Goal: Task Accomplishment & Management: Manage account settings

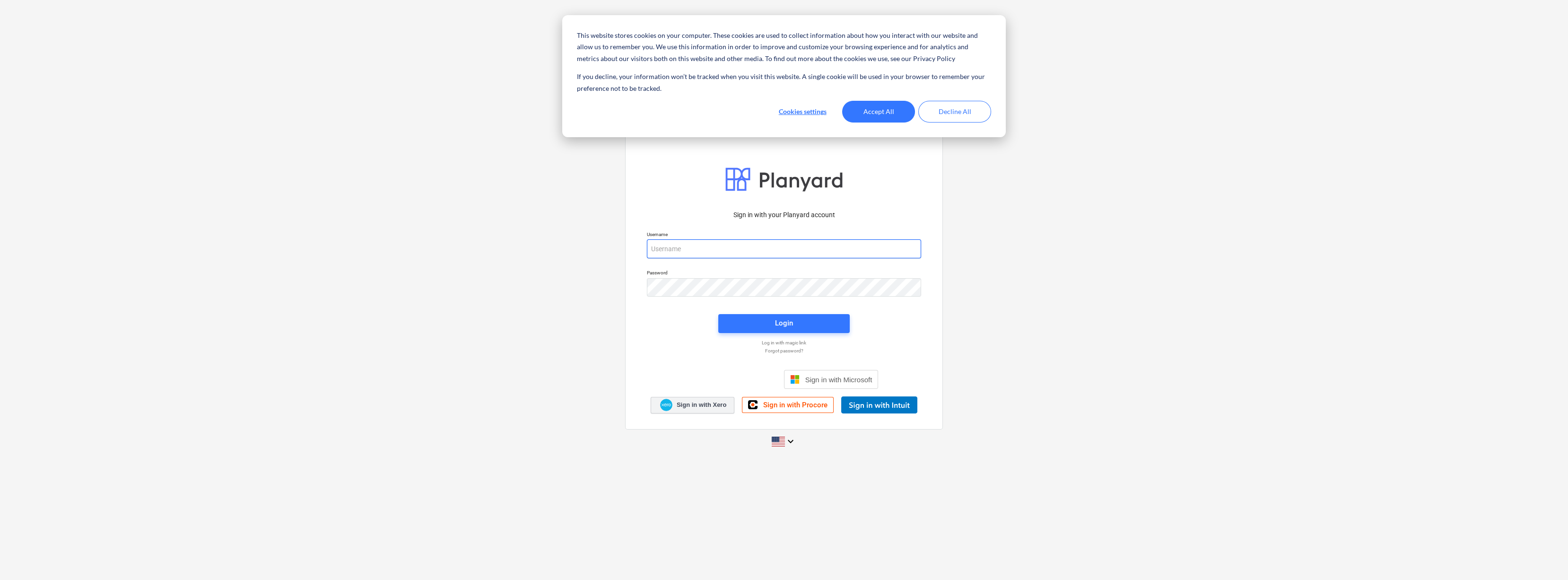
type input "[EMAIL_ADDRESS][DOMAIN_NAME]"
click at [701, 407] on span "Sign in with Xero" at bounding box center [701, 405] width 50 height 9
click at [879, 109] on button "Accept All" at bounding box center [879, 111] width 73 height 22
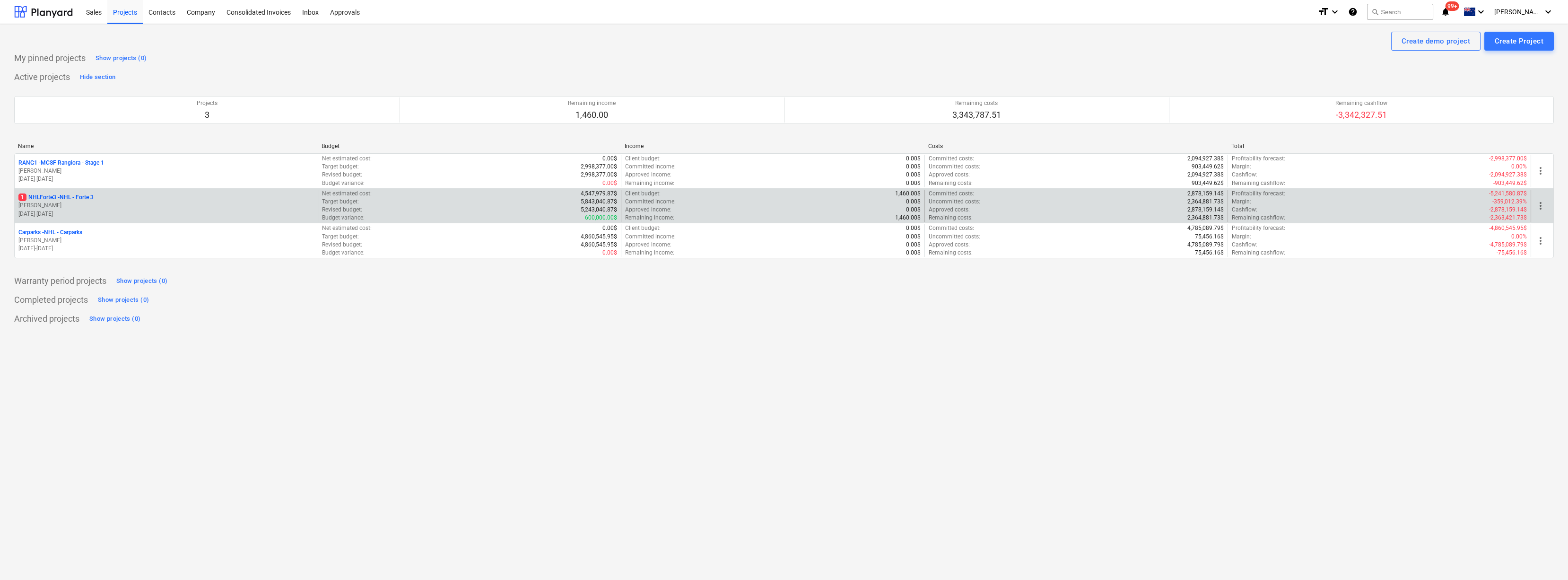
click at [75, 199] on p "1 NHLForte3 - NHL - Forte 3" at bounding box center [56, 197] width 75 height 8
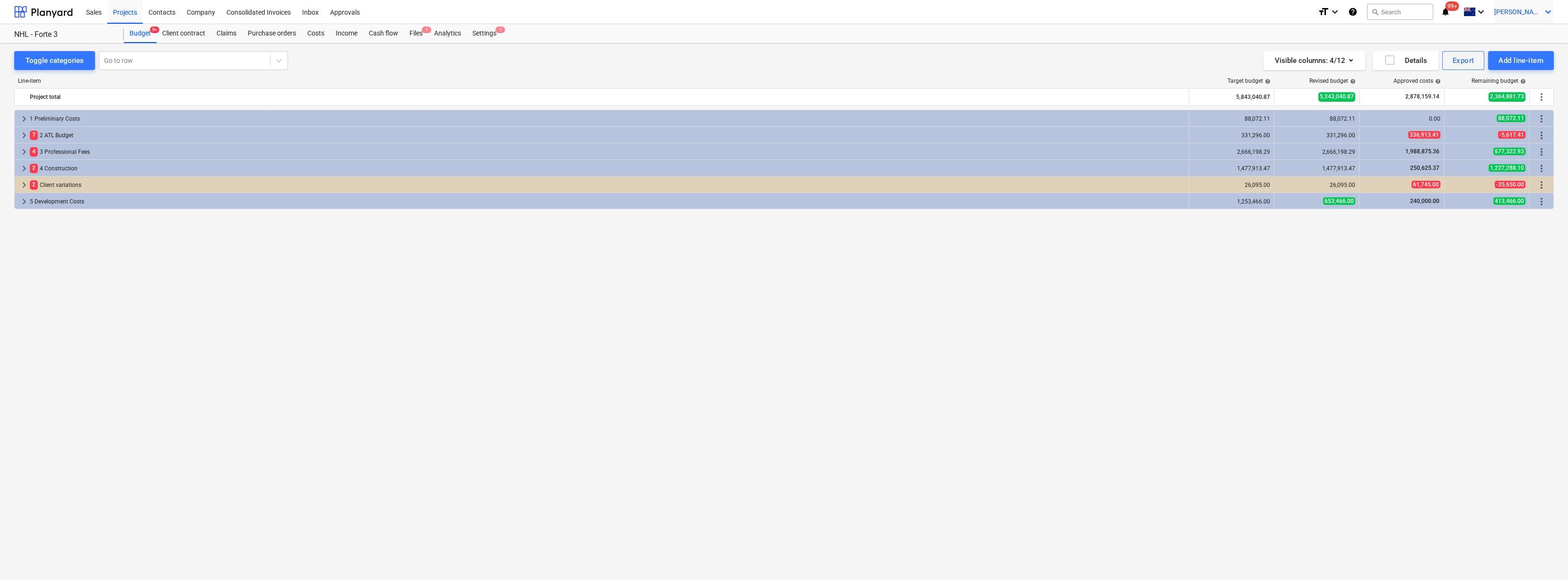
click at [1534, 10] on span "M. Rasmussen" at bounding box center [1518, 11] width 47 height 7
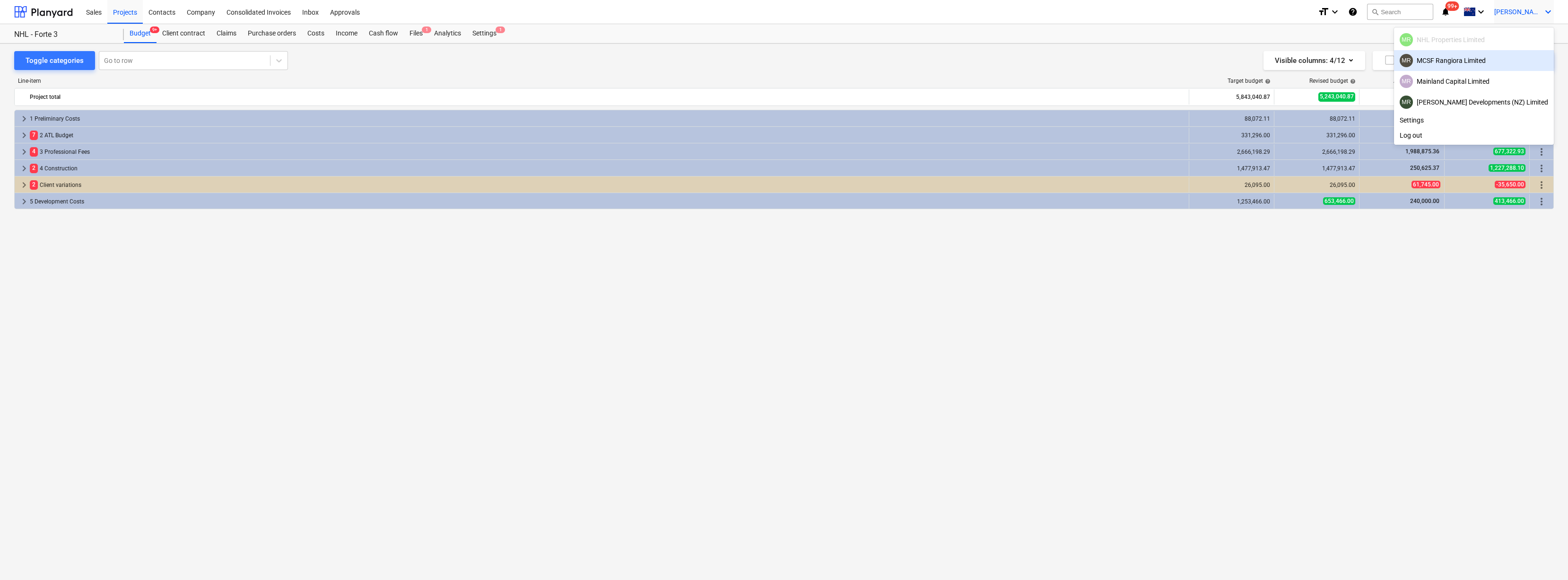
click at [708, 344] on div at bounding box center [784, 290] width 1568 height 580
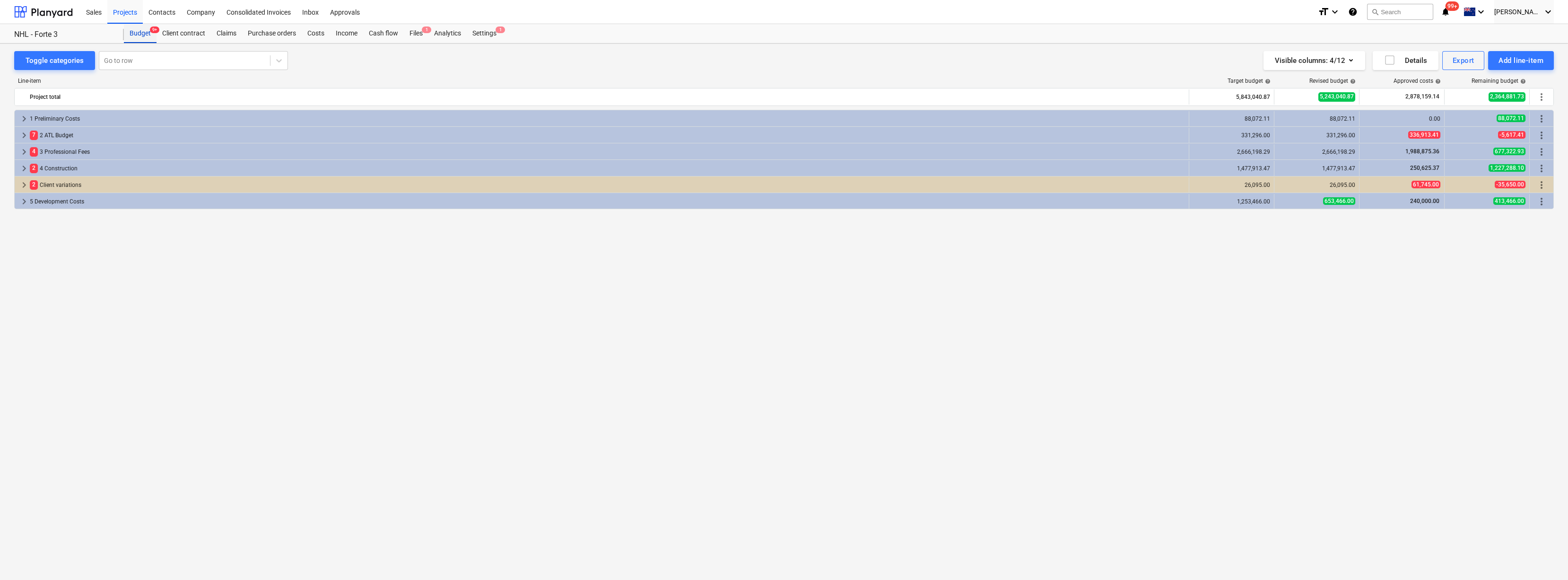
click at [141, 32] on div "Budget 9+" at bounding box center [140, 33] width 32 height 19
click at [138, 34] on div "Budget 9+" at bounding box center [140, 33] width 32 height 19
click at [181, 35] on div "Client contract" at bounding box center [183, 33] width 54 height 19
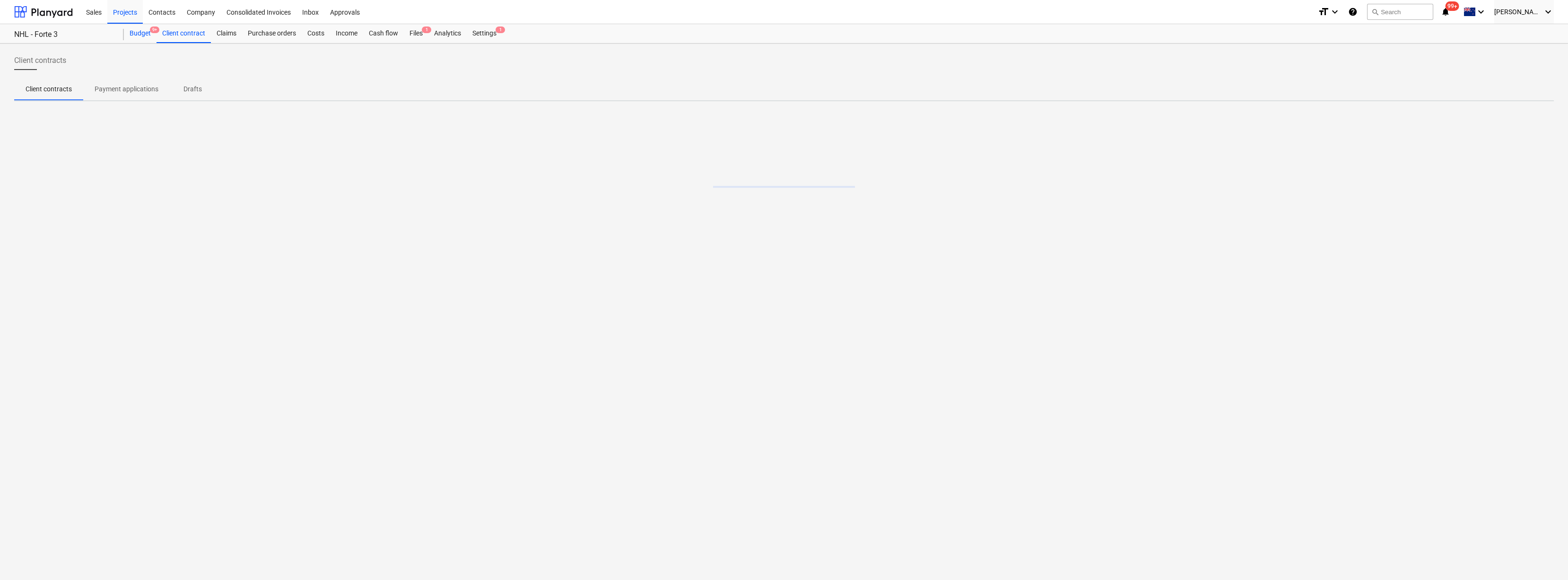
click at [142, 35] on div "Budget 9+" at bounding box center [140, 33] width 32 height 19
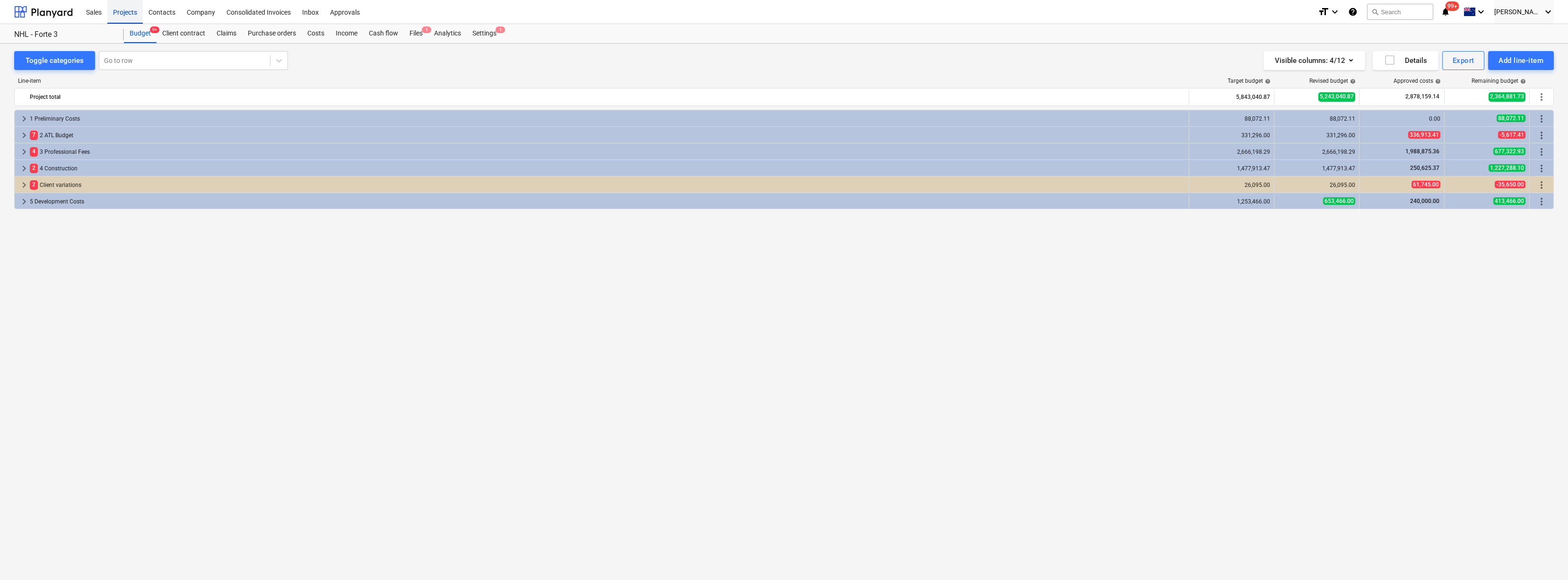
click at [132, 13] on div "Projects" at bounding box center [125, 11] width 36 height 24
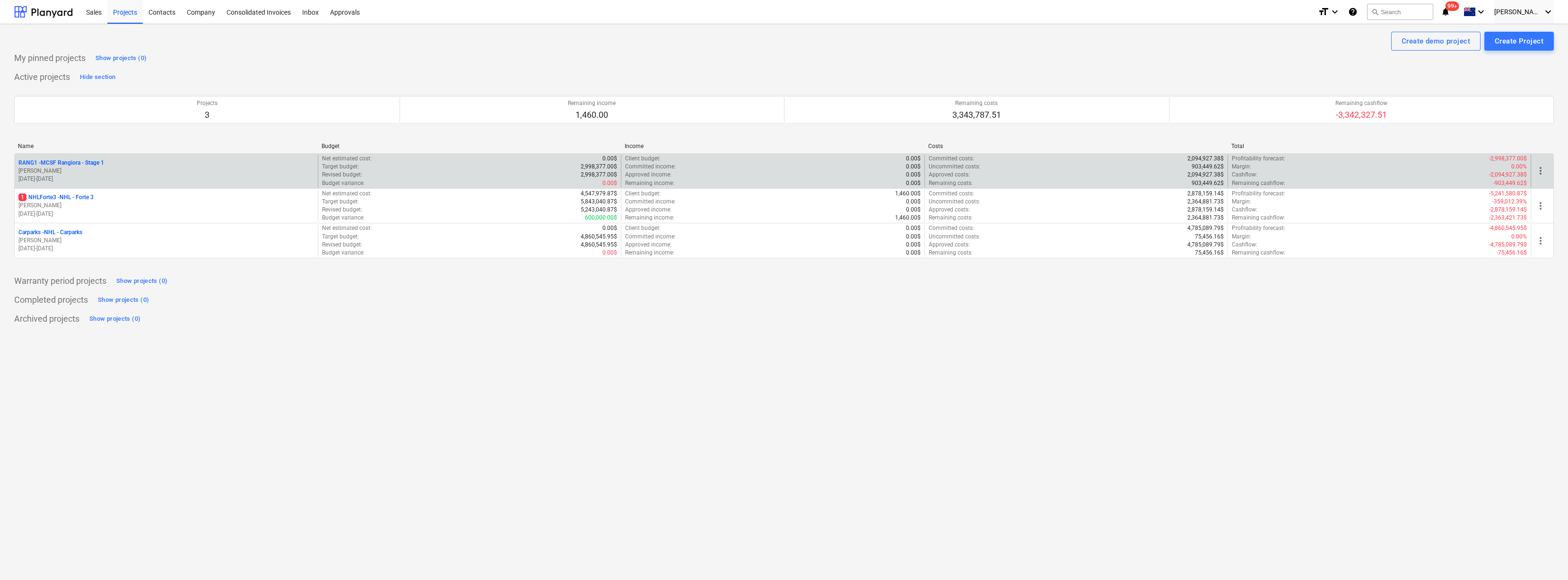
click at [1543, 172] on span "more_vert" at bounding box center [1540, 170] width 11 height 11
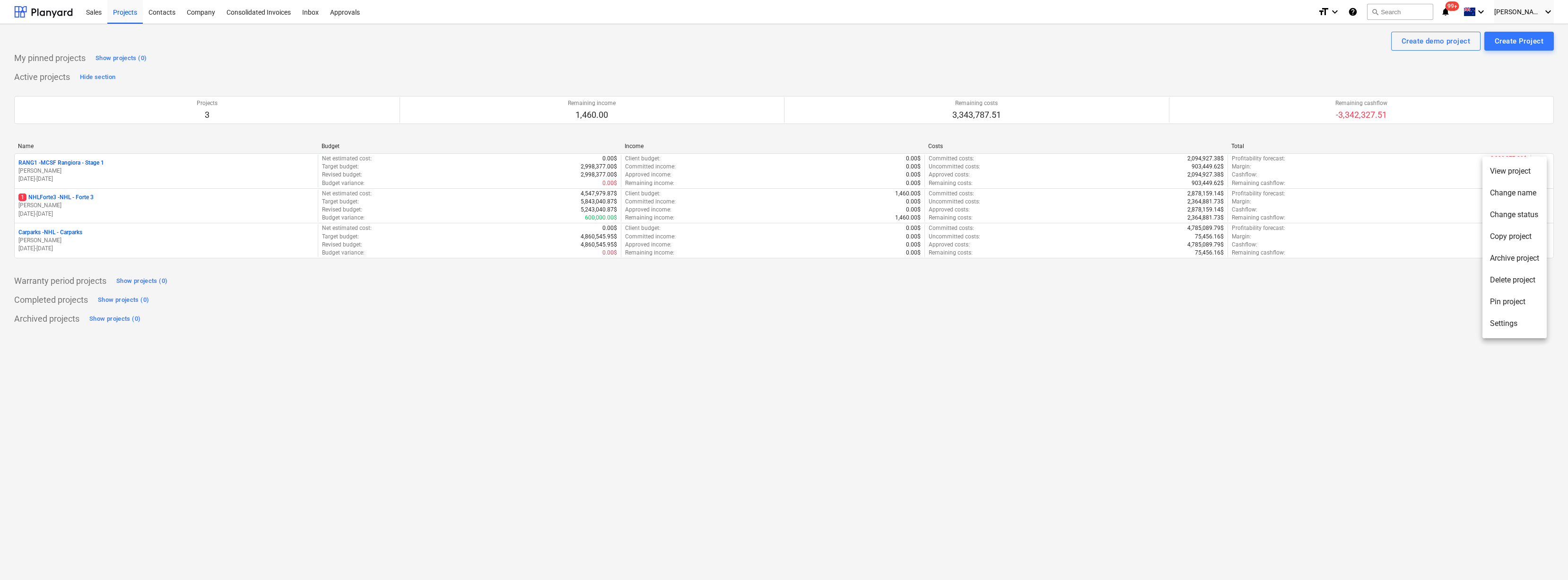
click at [1522, 277] on li "Delete project" at bounding box center [1514, 279] width 64 height 22
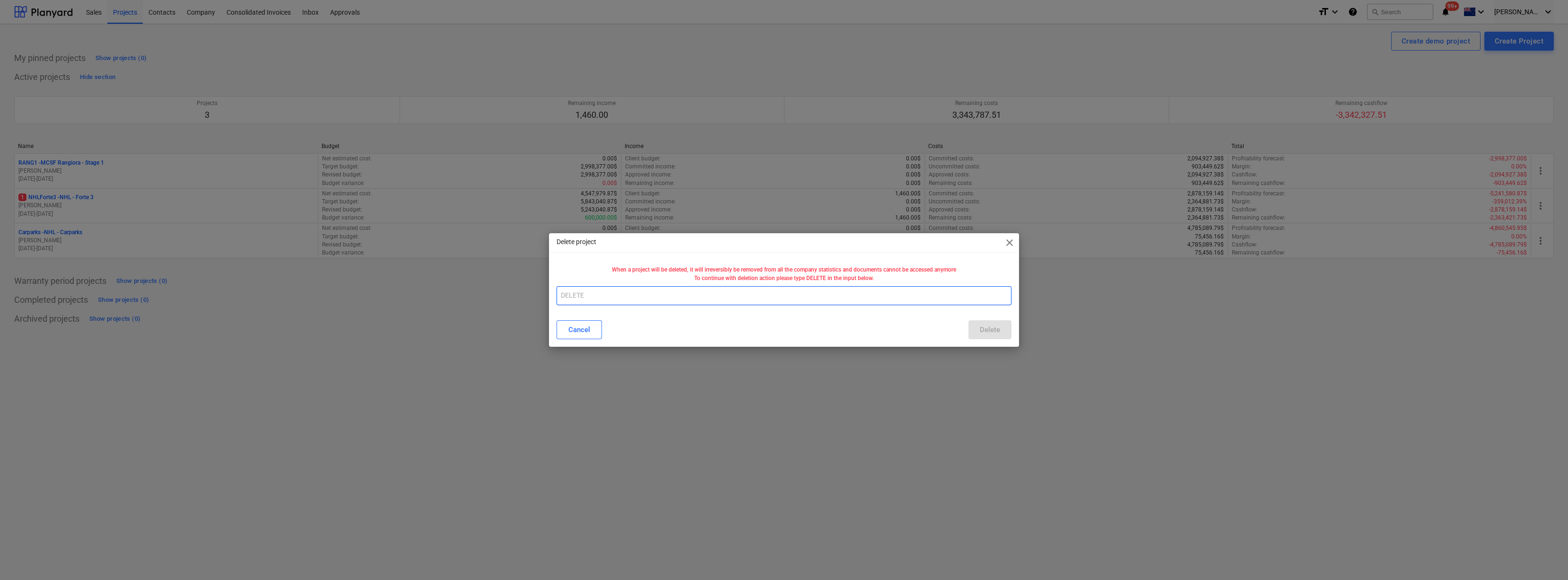
click at [719, 295] on input "text" at bounding box center [785, 295] width 456 height 19
type input "DELETE"
click at [998, 330] on div "Delete" at bounding box center [990, 329] width 21 height 13
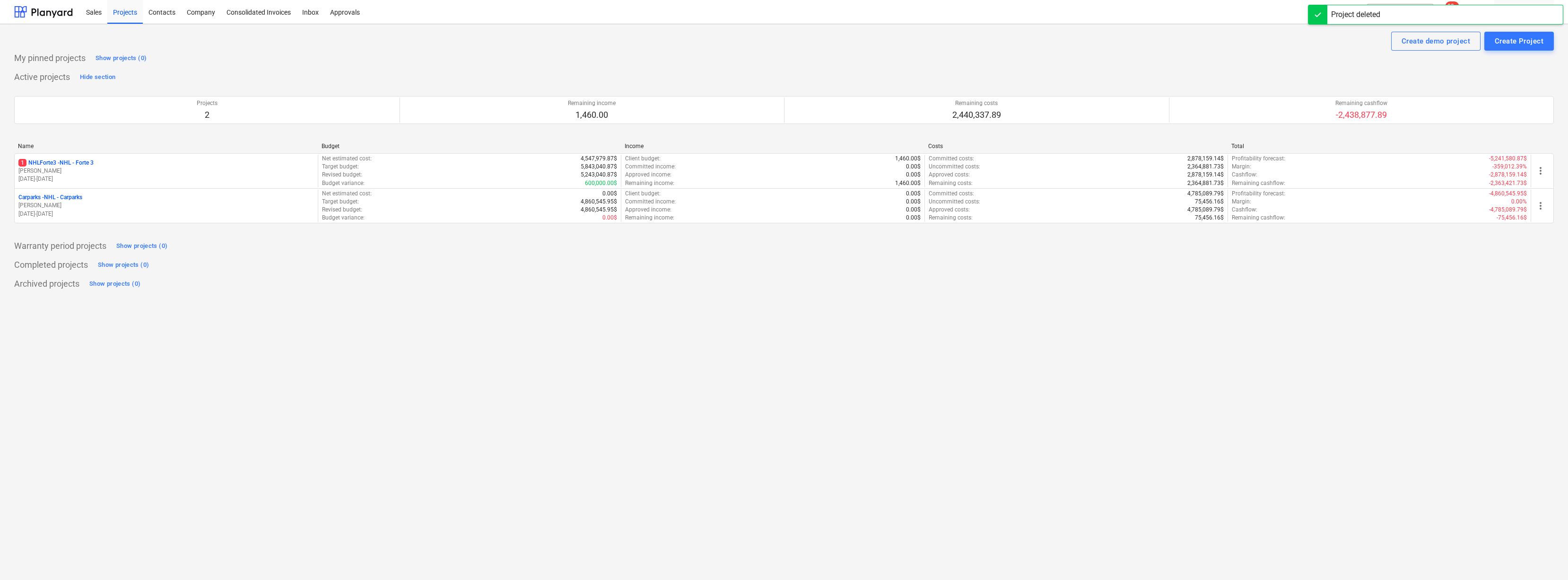
click at [667, 400] on div "Create demo project Create Project My pinned projects Show projects (0) Active …" at bounding box center [784, 301] width 1568 height 556
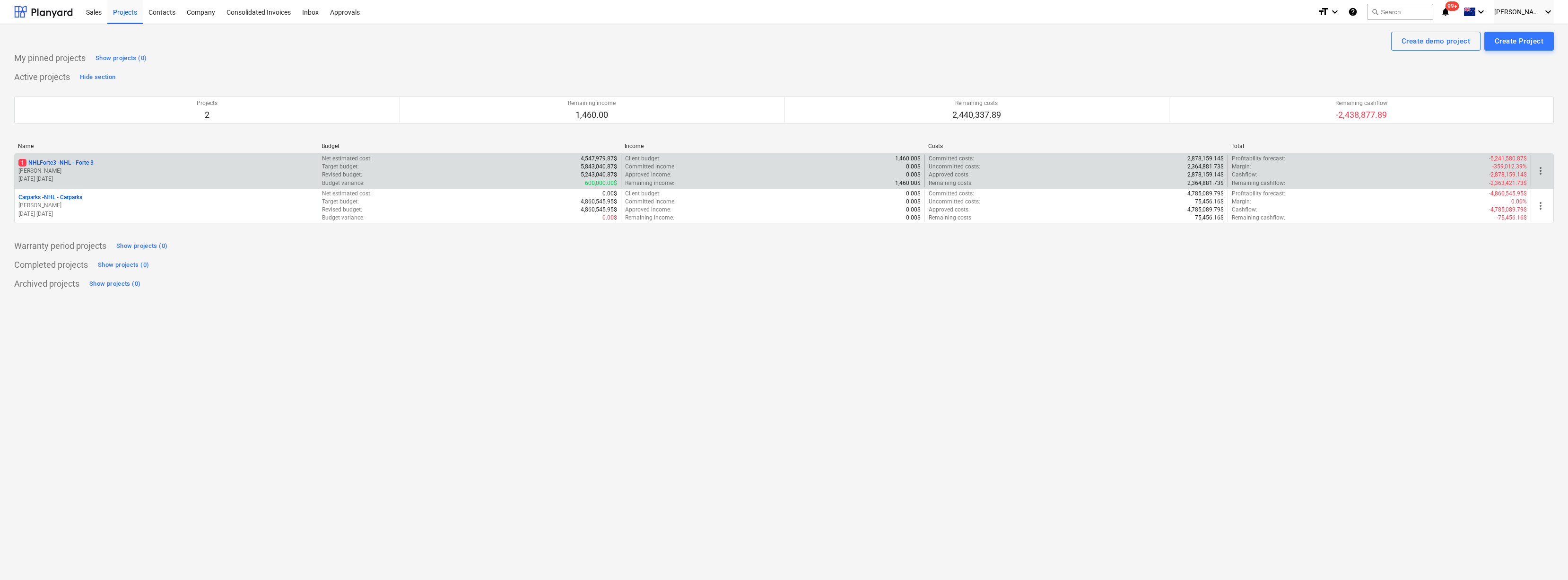
click at [67, 164] on p "1 NHLForte3 - NHL - Forte 3" at bounding box center [56, 163] width 75 height 8
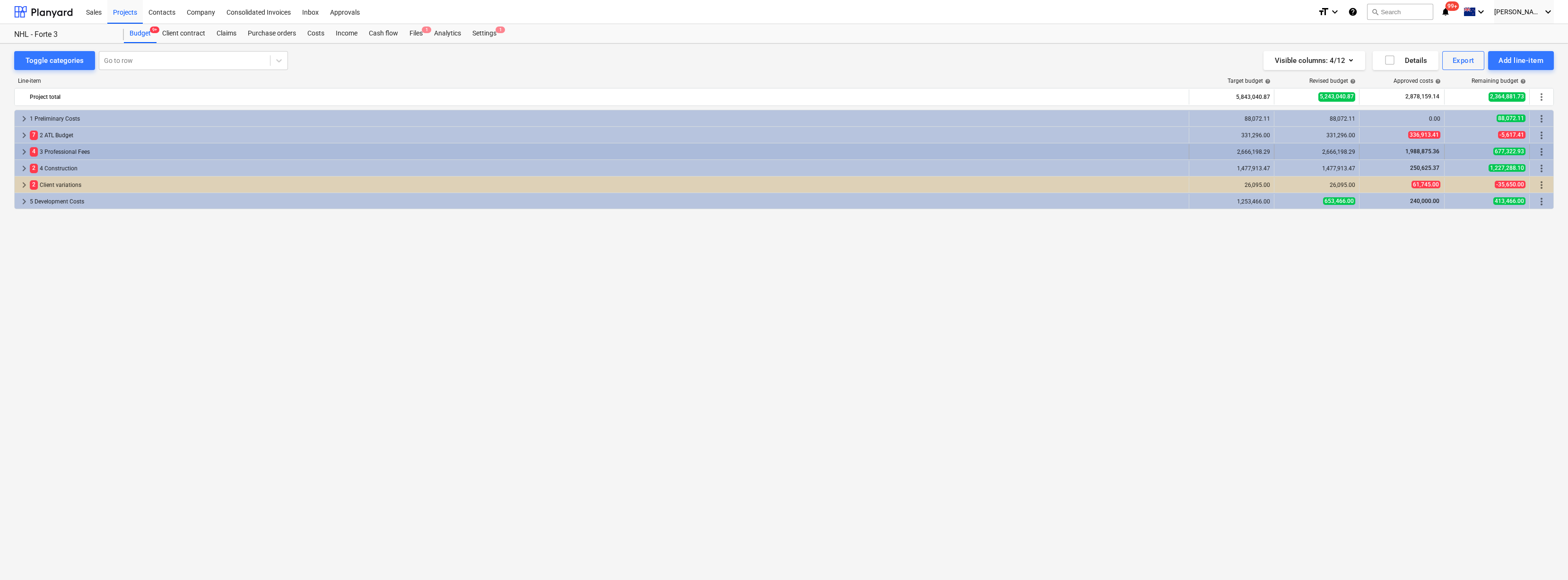
click at [23, 152] on span "keyboard_arrow_right" at bounding box center [24, 152] width 11 height 11
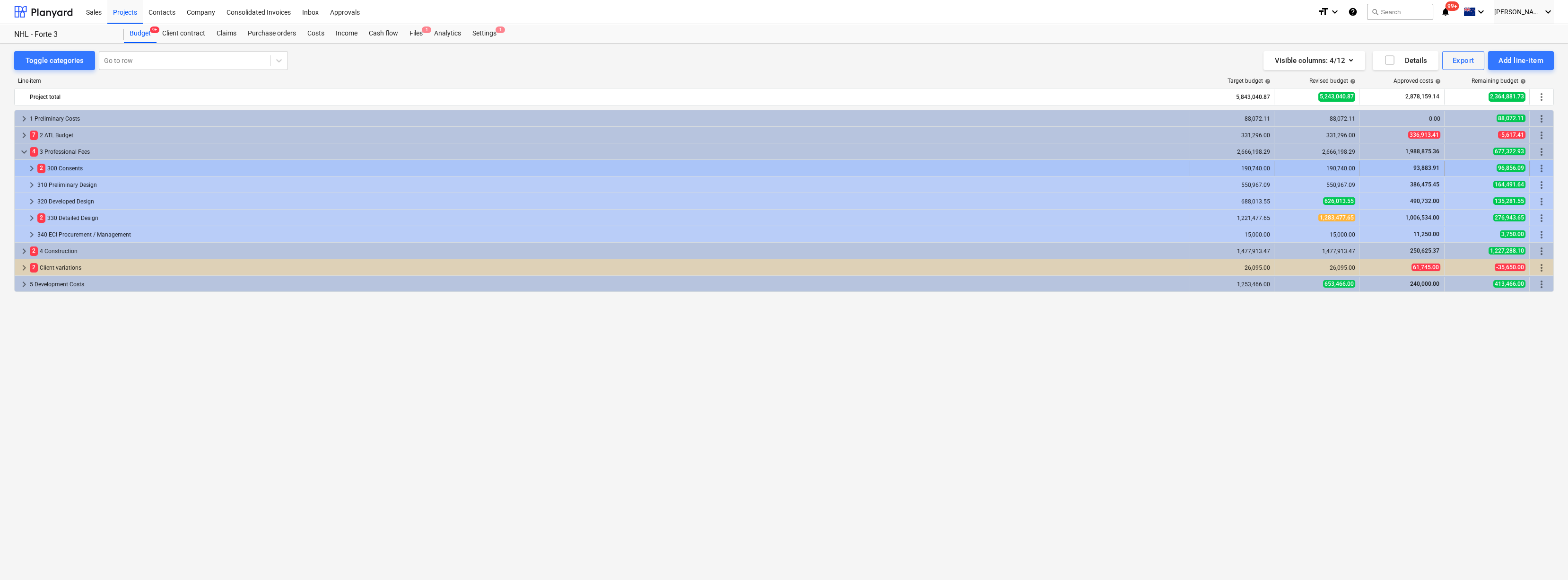
click at [29, 166] on span "keyboard_arrow_right" at bounding box center [31, 168] width 11 height 11
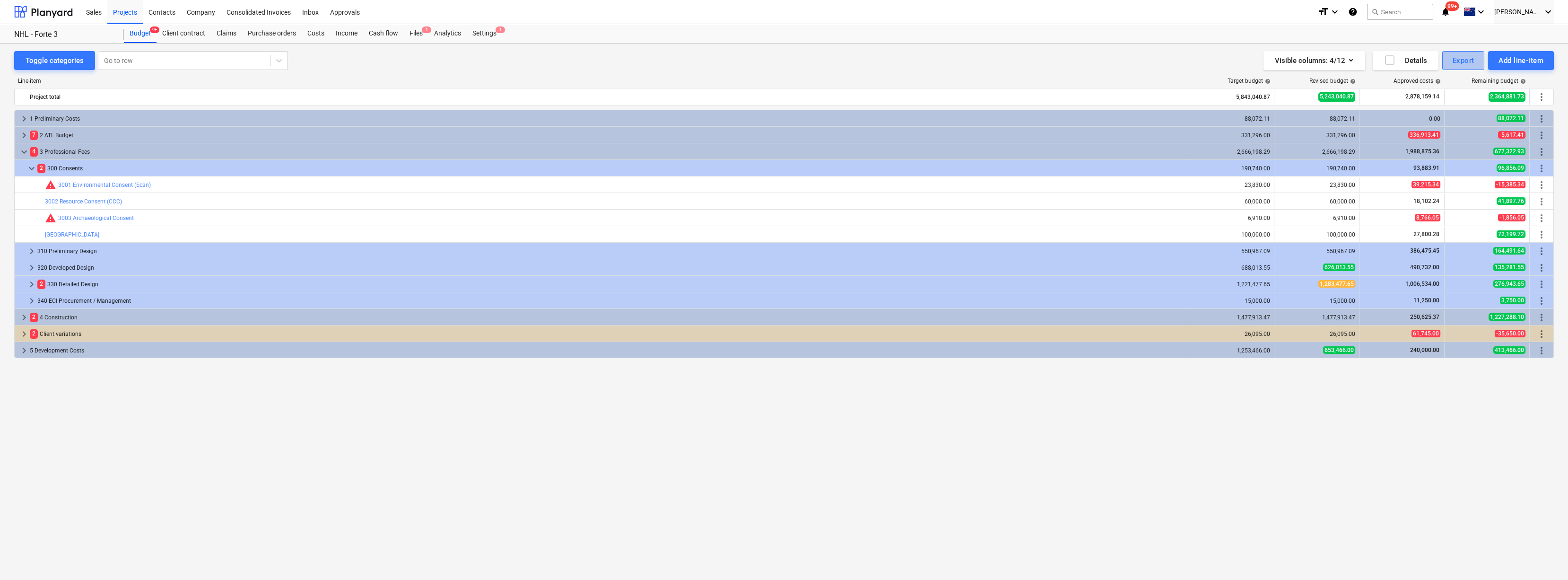
click at [1453, 64] on div "Export" at bounding box center [1463, 60] width 22 height 13
click at [1383, 141] on div "Cost lines XLSX" at bounding box center [1432, 133] width 105 height 17
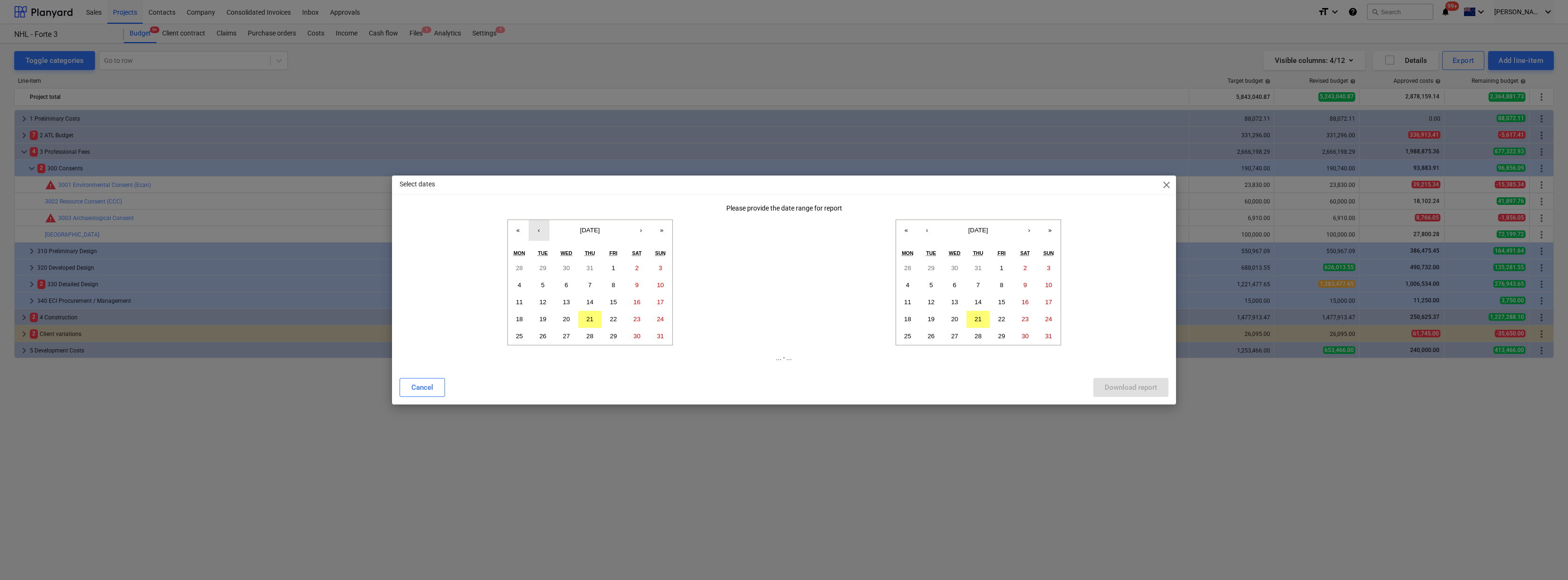
click at [542, 232] on button "‹" at bounding box center [538, 230] width 21 height 21
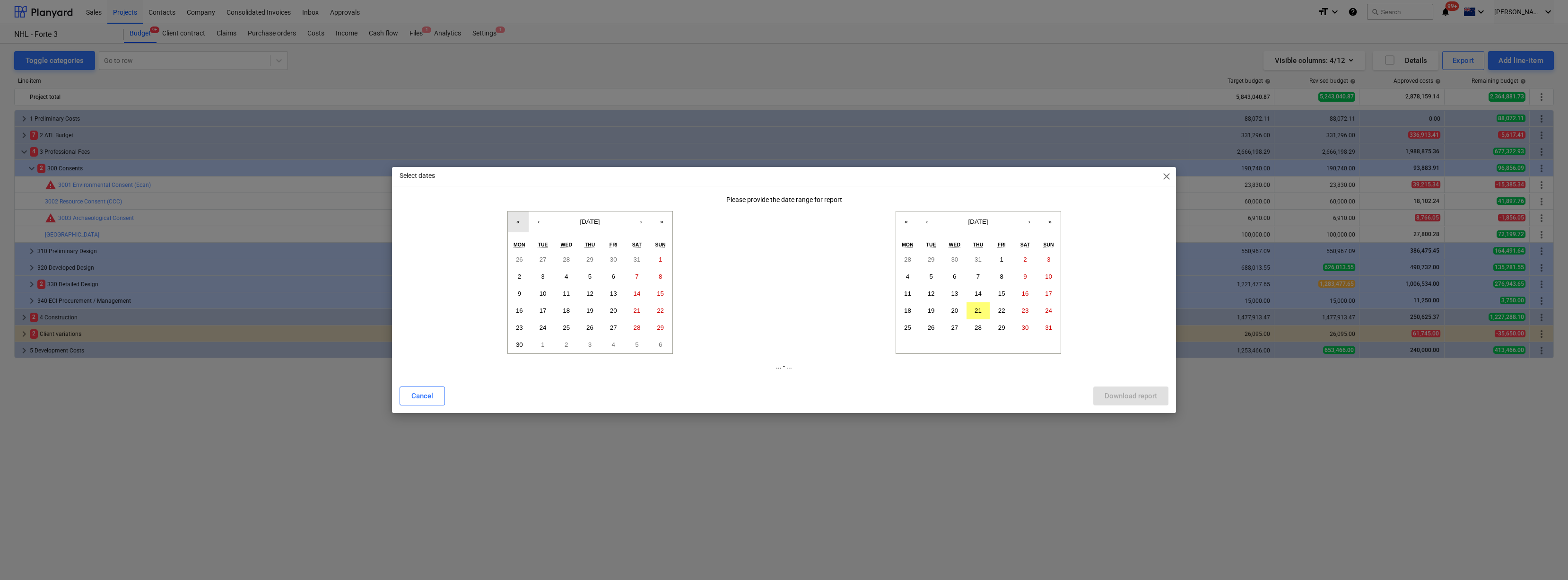
click at [522, 225] on button "«" at bounding box center [518, 221] width 21 height 21
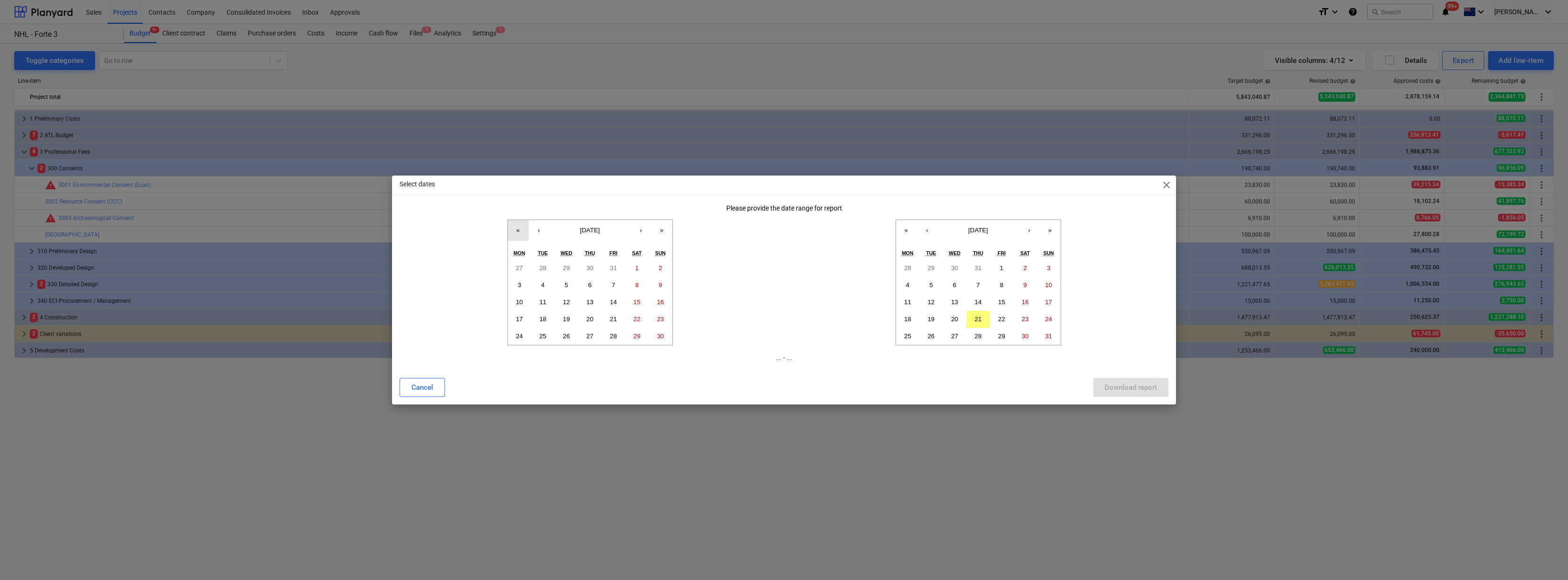
click at [522, 225] on button "«" at bounding box center [518, 230] width 21 height 21
click at [522, 226] on button "«" at bounding box center [518, 230] width 21 height 21
click at [546, 268] on button "2" at bounding box center [543, 268] width 24 height 17
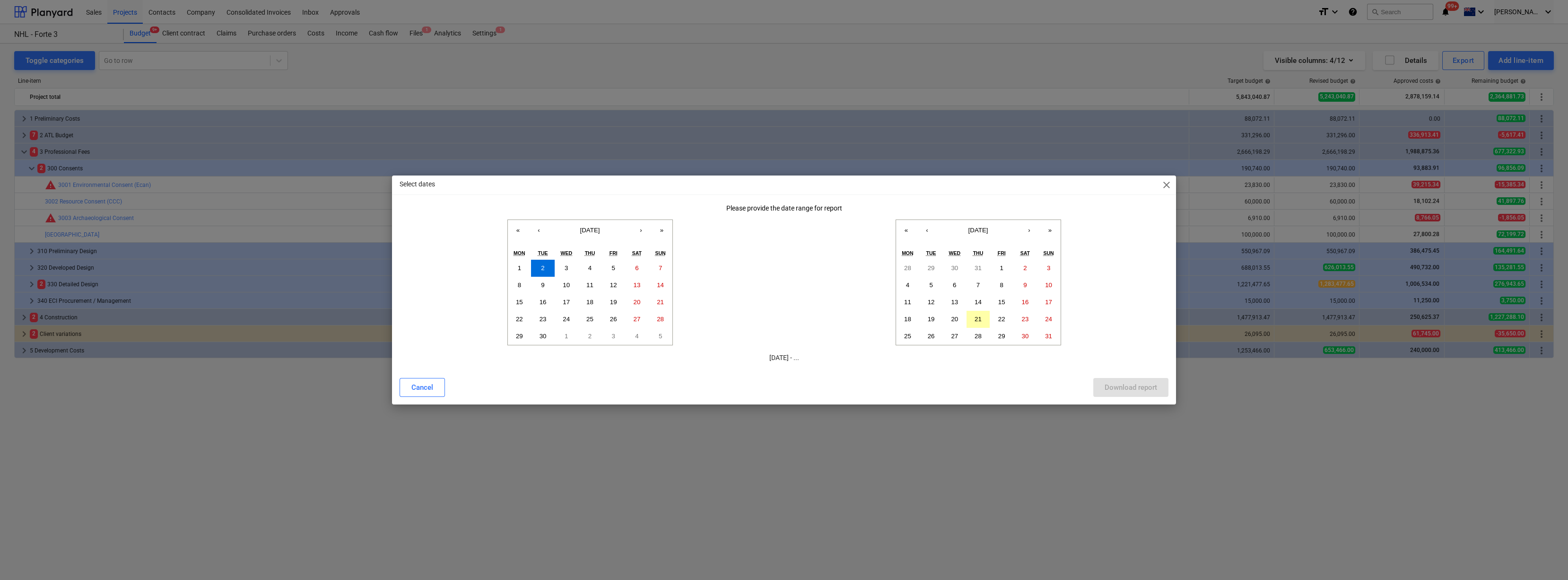
click at [975, 319] on abbr "21" at bounding box center [978, 318] width 7 height 7
click at [1126, 393] on div "Download report" at bounding box center [1130, 387] width 52 height 13
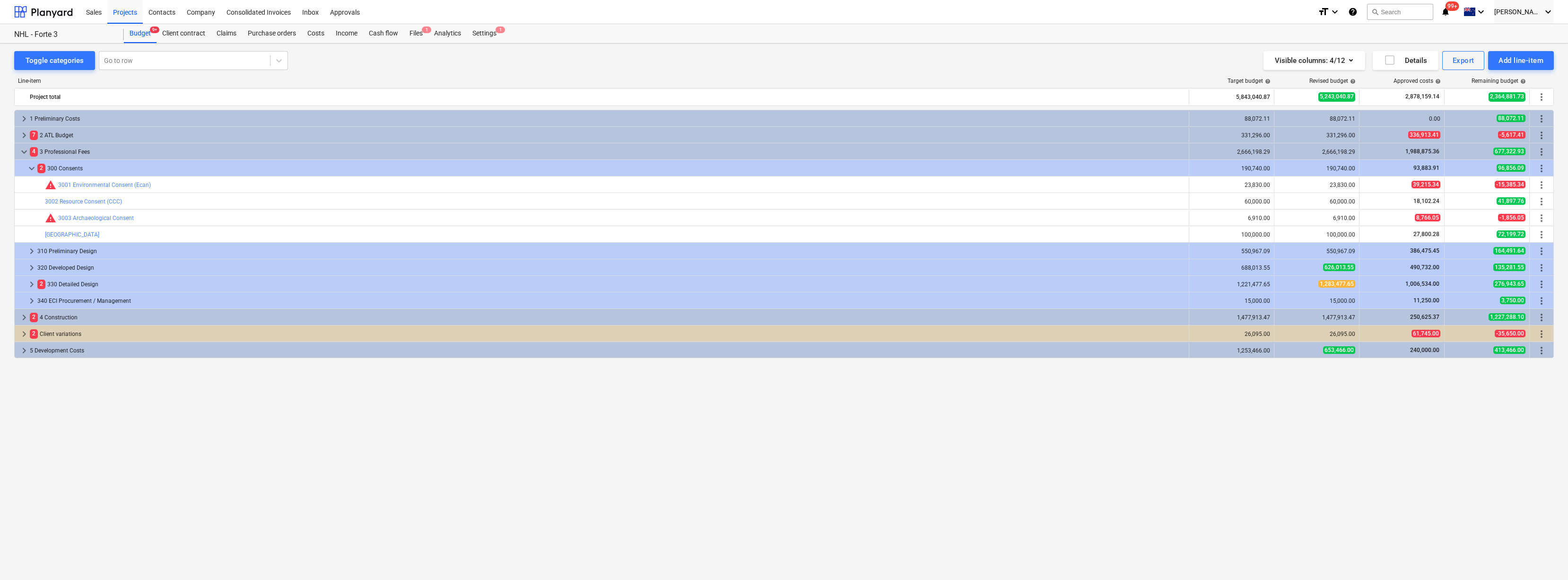
click at [575, 456] on div "keyboard_arrow_right 1 Preliminary Costs 88,072.11 88,072.11 0.00 88,072.11 mor…" at bounding box center [783, 325] width 1540 height 431
click at [397, 490] on div "keyboard_arrow_right 1 Preliminary Costs 88,072.11 88,072.11 0.00 88,072.11 mor…" at bounding box center [783, 325] width 1540 height 431
click at [461, 469] on div "keyboard_arrow_right 1 Preliminary Costs 88,072.11 88,072.11 0.00 88,072.11 mor…" at bounding box center [783, 325] width 1540 height 431
click at [419, 34] on div "Files 1" at bounding box center [416, 33] width 24 height 19
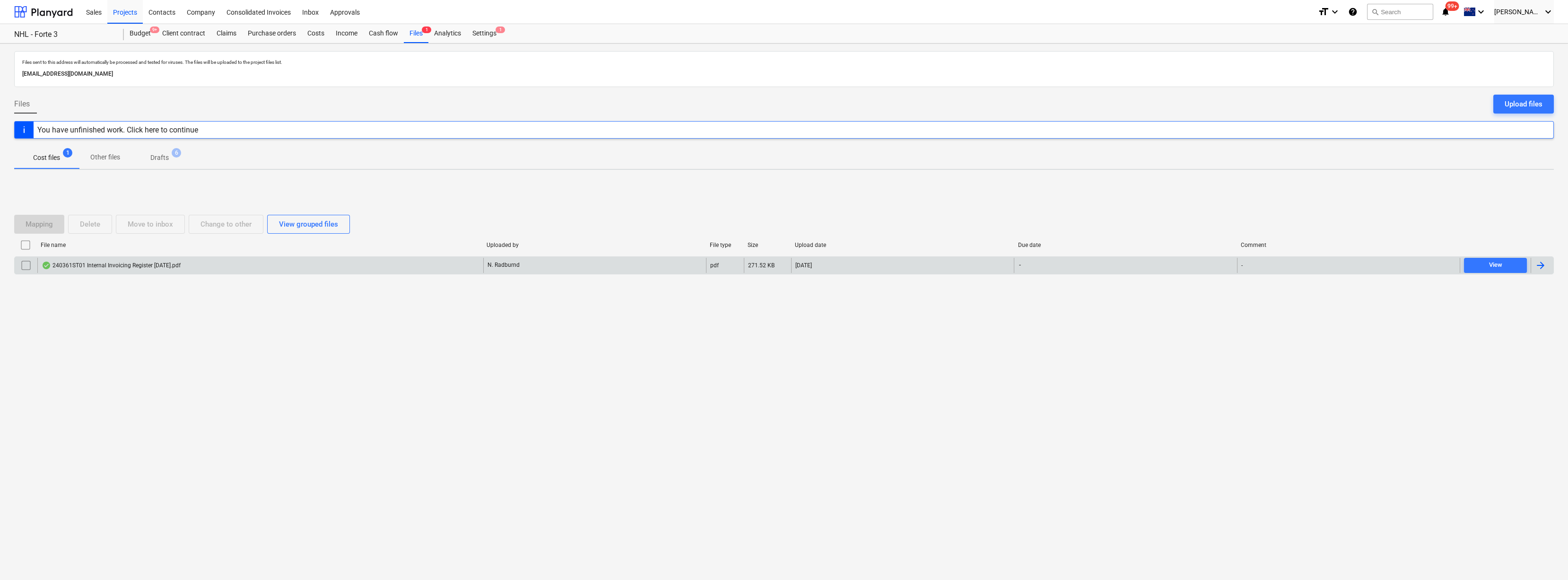
click at [132, 262] on div "240361ST01 Internal Invoicing Register July 2025.pdf" at bounding box center [111, 265] width 139 height 7
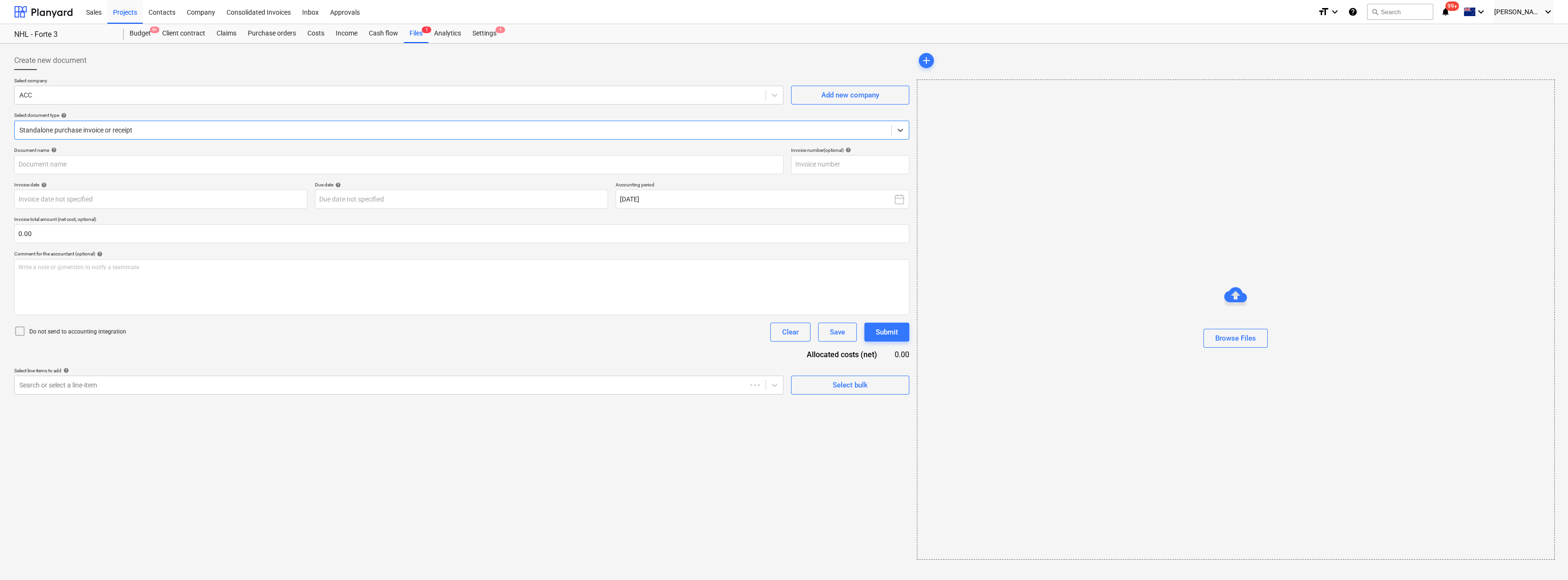
type input "240361ST01 Internal Invoicing Register July 2025.pdf"
click at [412, 34] on div "Files 1" at bounding box center [416, 33] width 24 height 19
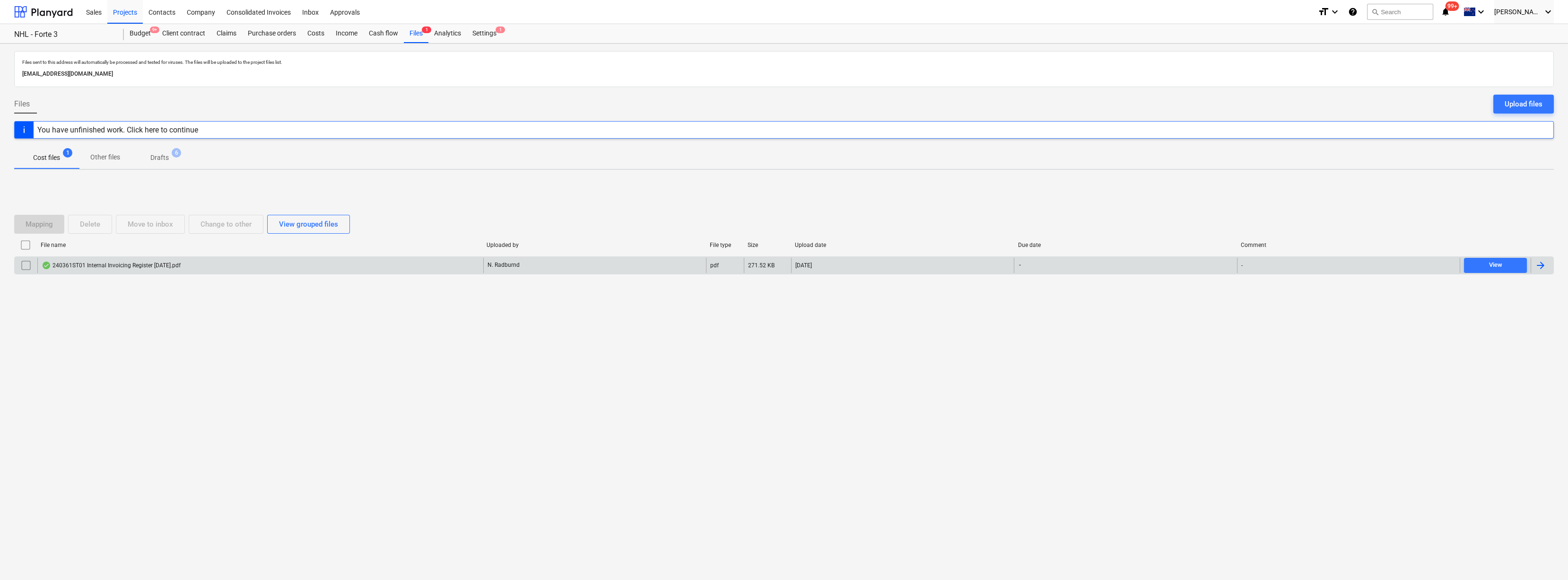
click at [24, 267] on input "checkbox" at bounding box center [26, 265] width 15 height 15
click at [100, 218] on div "Delete" at bounding box center [90, 224] width 21 height 13
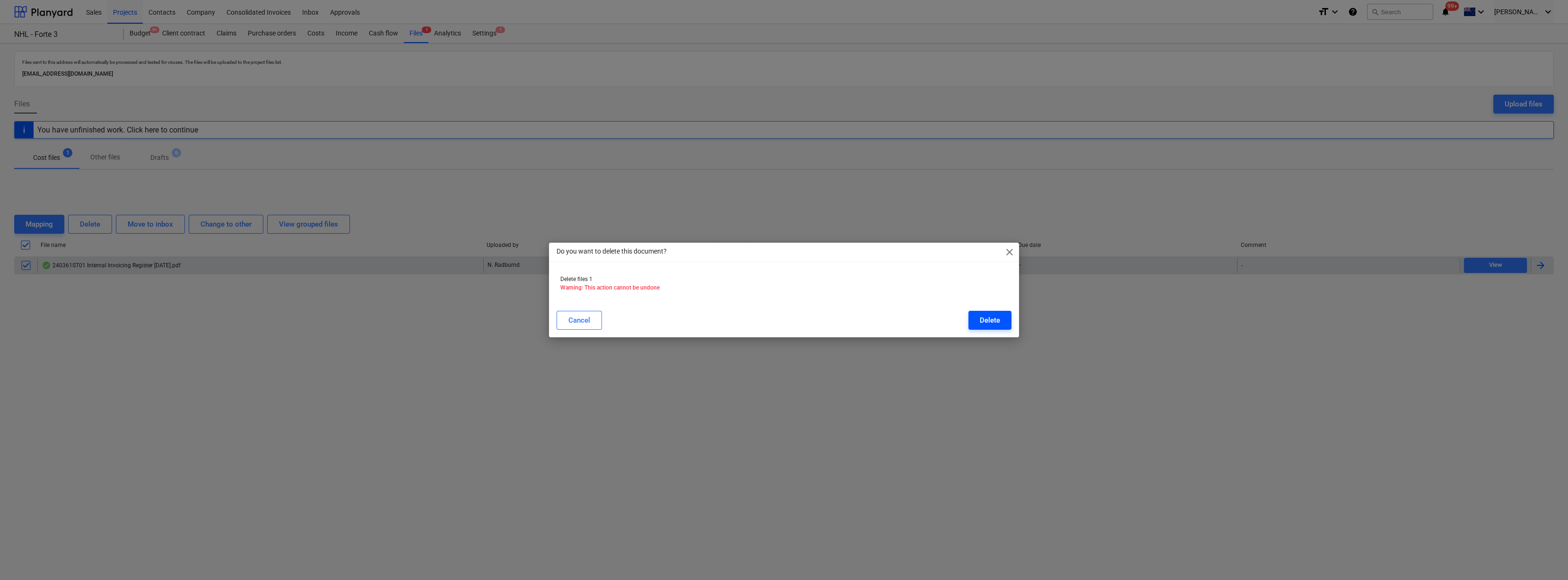
click at [991, 319] on div "Delete" at bounding box center [990, 320] width 21 height 13
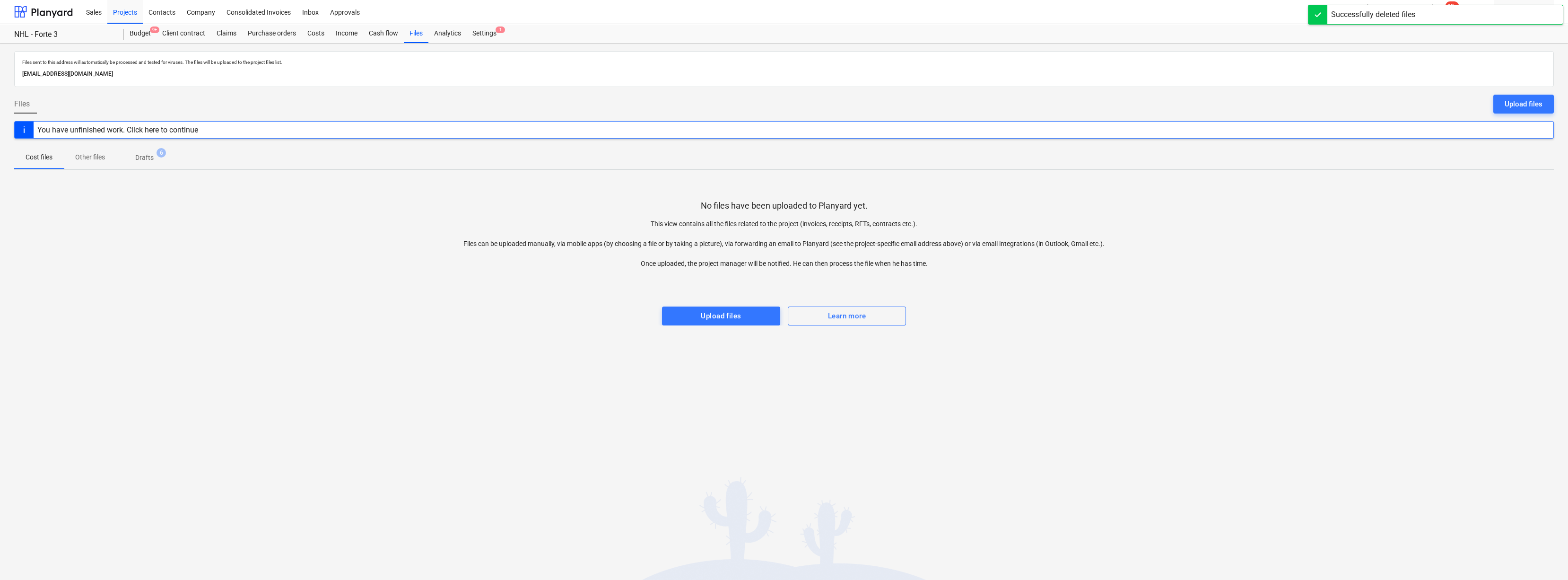
click at [149, 156] on p "Drafts" at bounding box center [144, 158] width 19 height 10
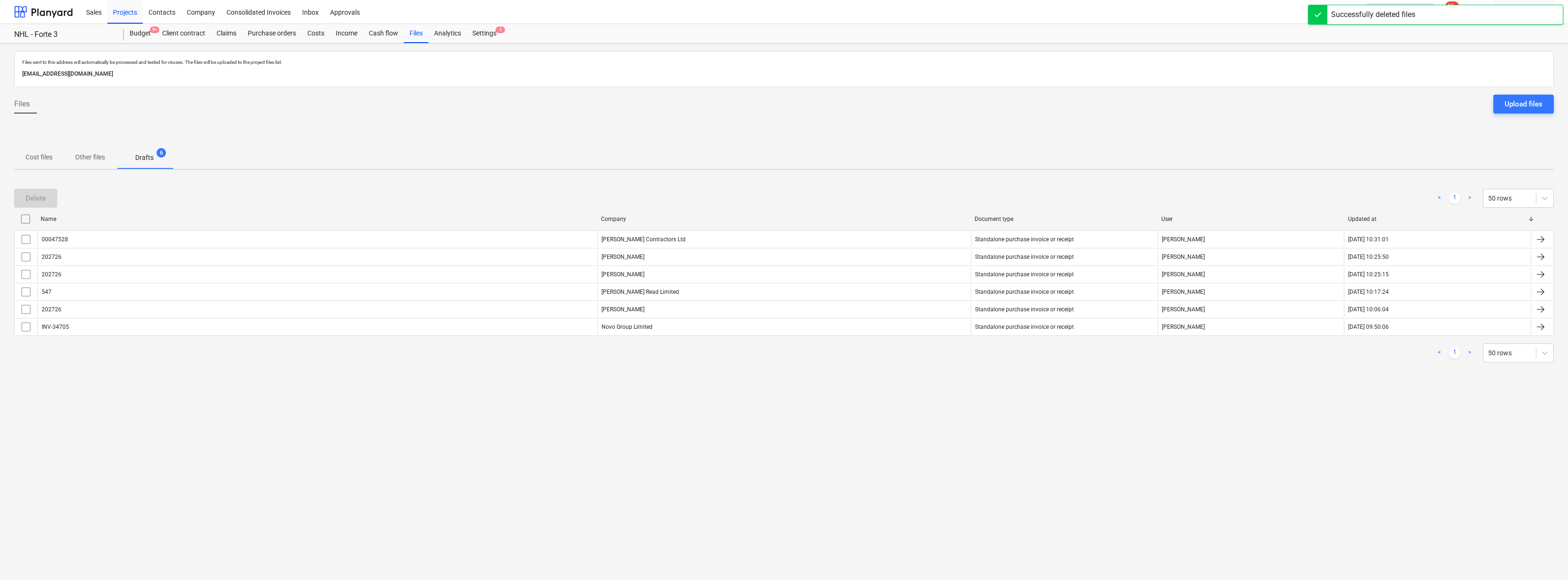
click at [641, 389] on div "Files sent to this address will automatically be processed and tested for virus…" at bounding box center [784, 312] width 1568 height 536
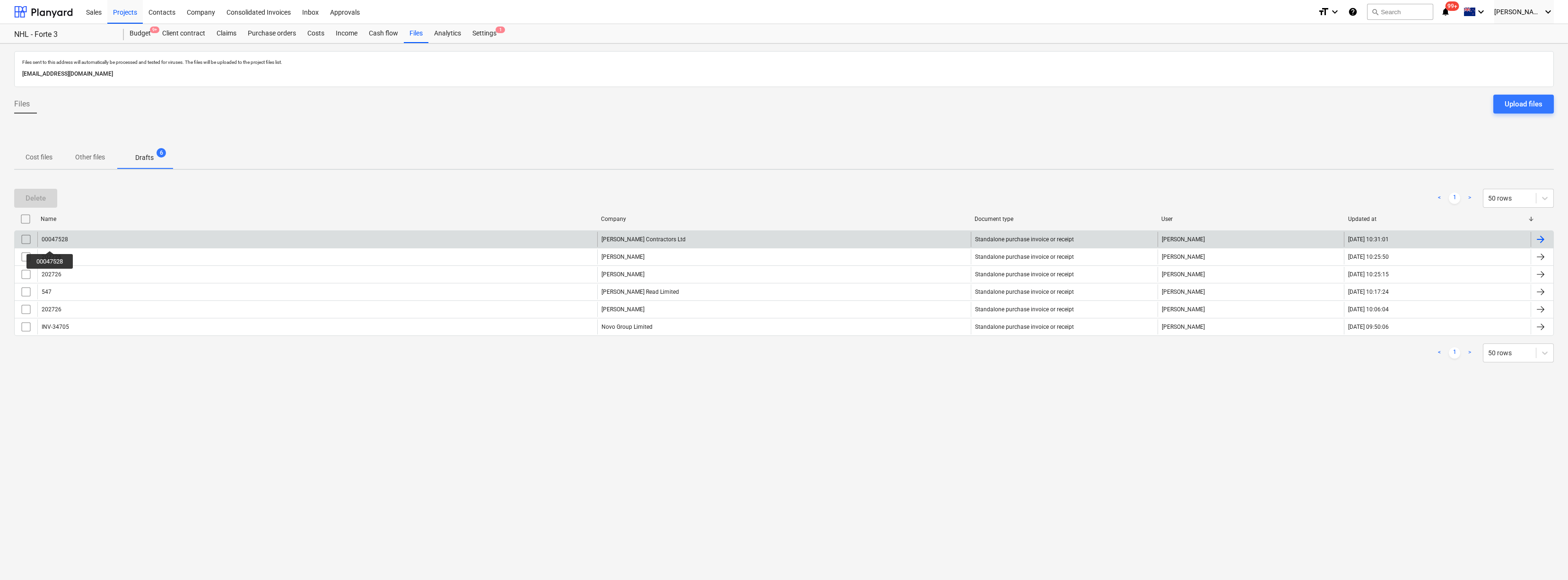
click at [50, 240] on div "00047528" at bounding box center [55, 239] width 26 height 7
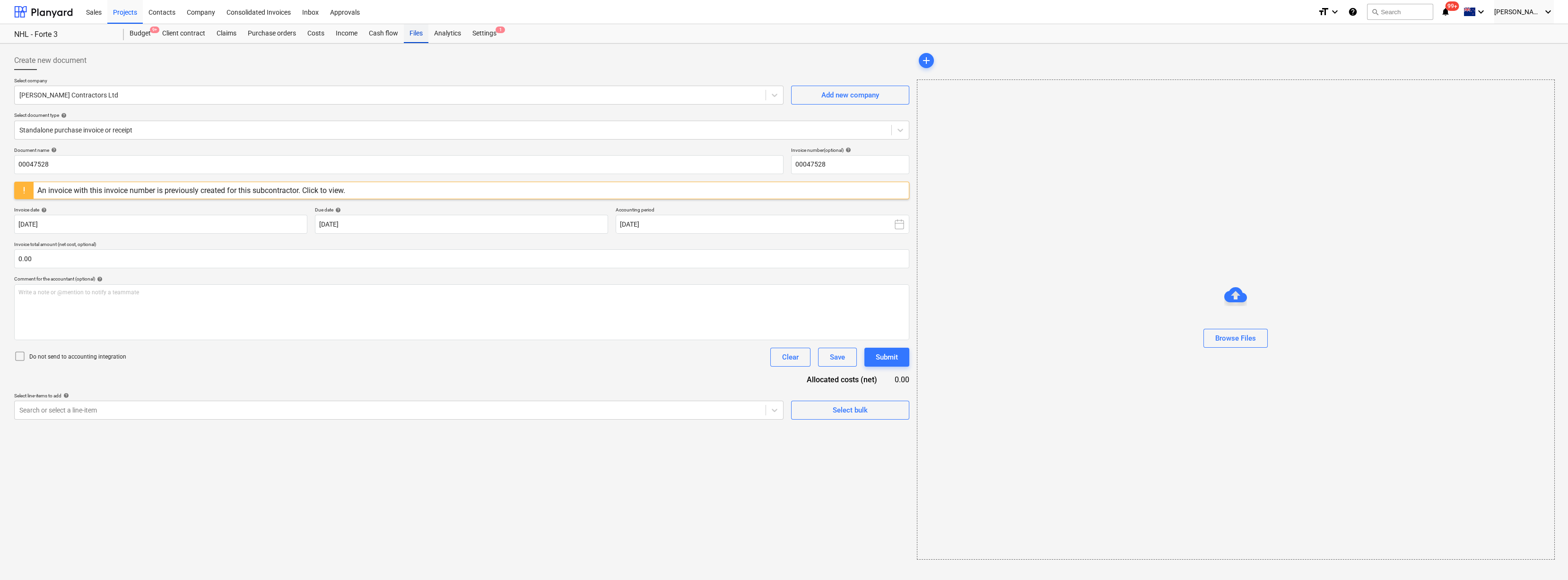
click at [417, 32] on div "Files" at bounding box center [416, 33] width 24 height 19
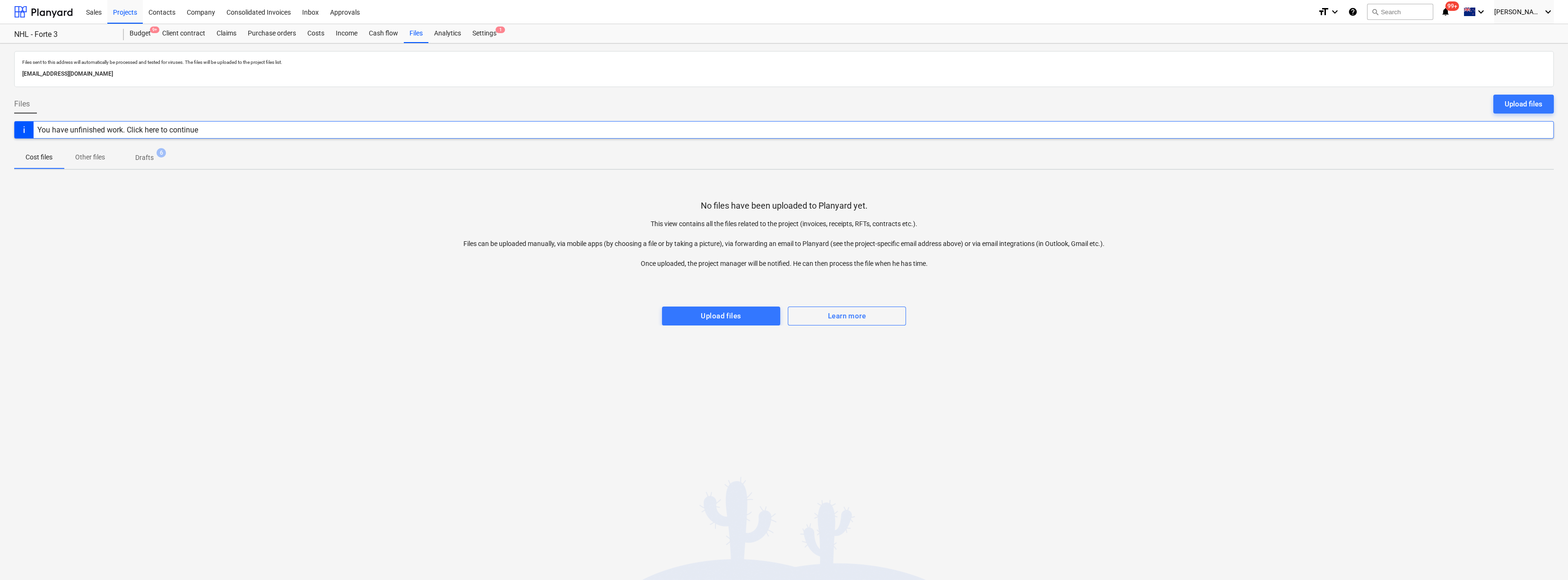
click at [146, 162] on p "Drafts" at bounding box center [144, 158] width 19 height 10
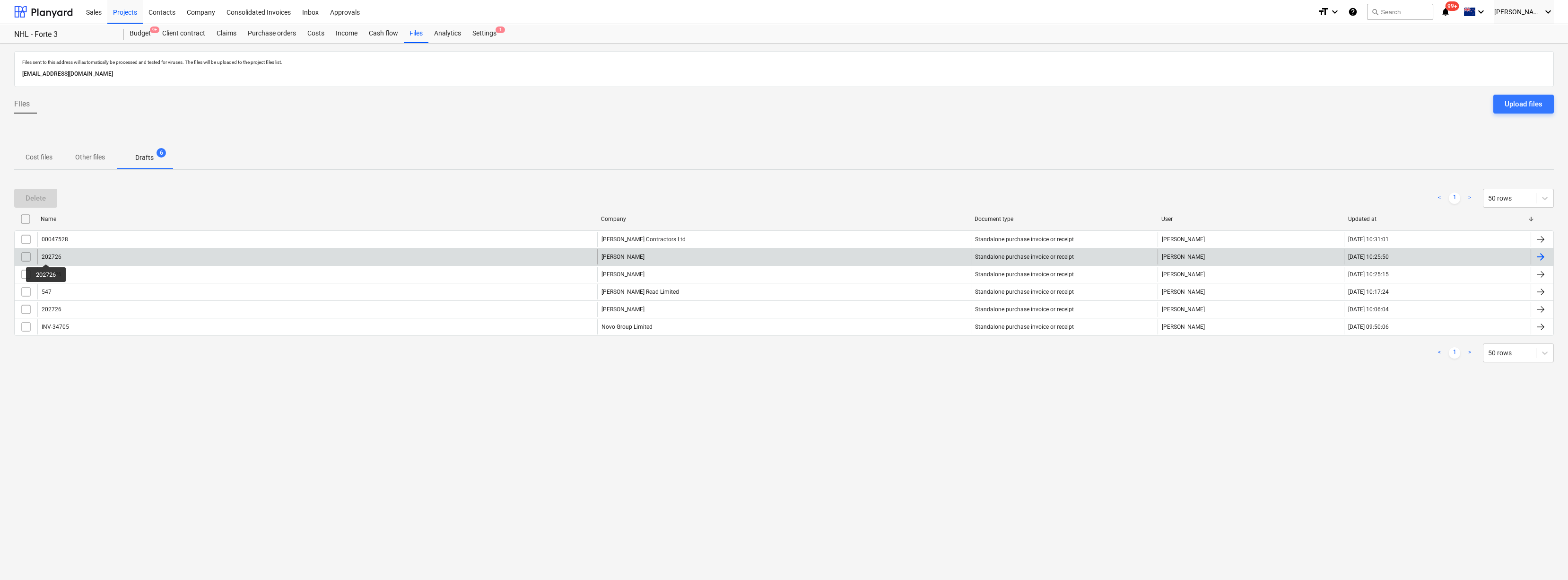
click at [46, 256] on div "202726" at bounding box center [52, 257] width 20 height 7
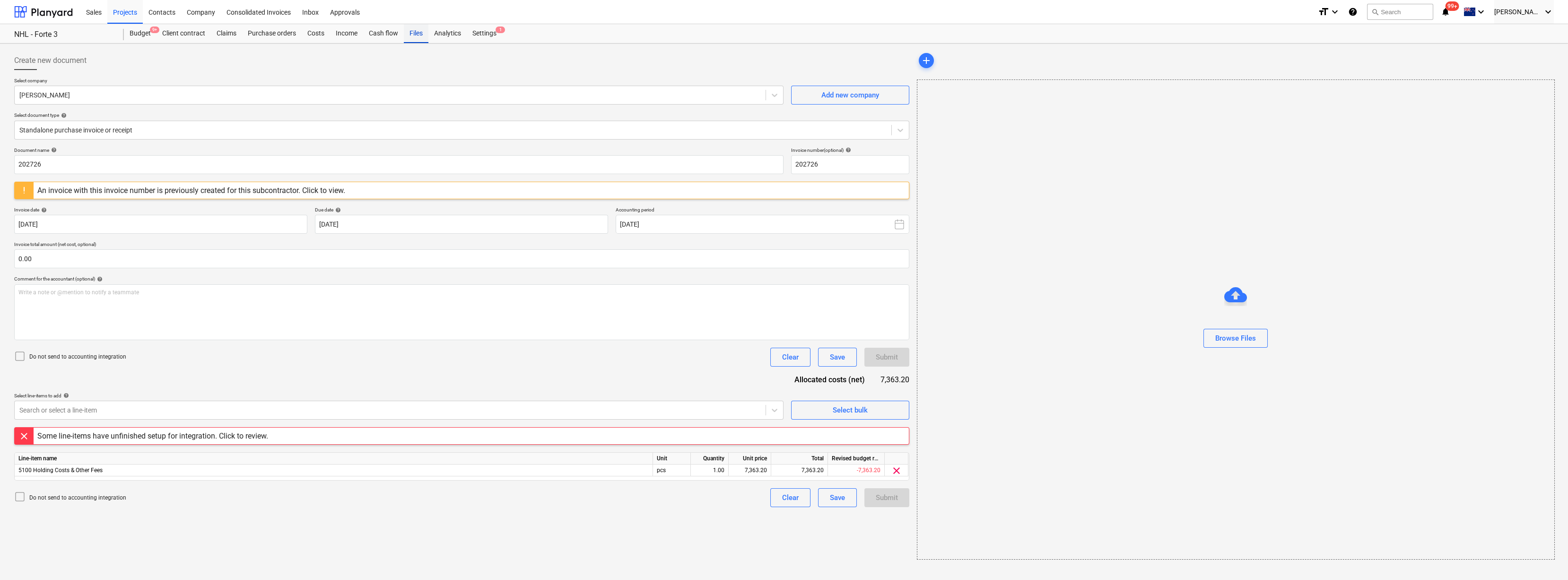
click at [419, 34] on div "Files" at bounding box center [416, 33] width 24 height 19
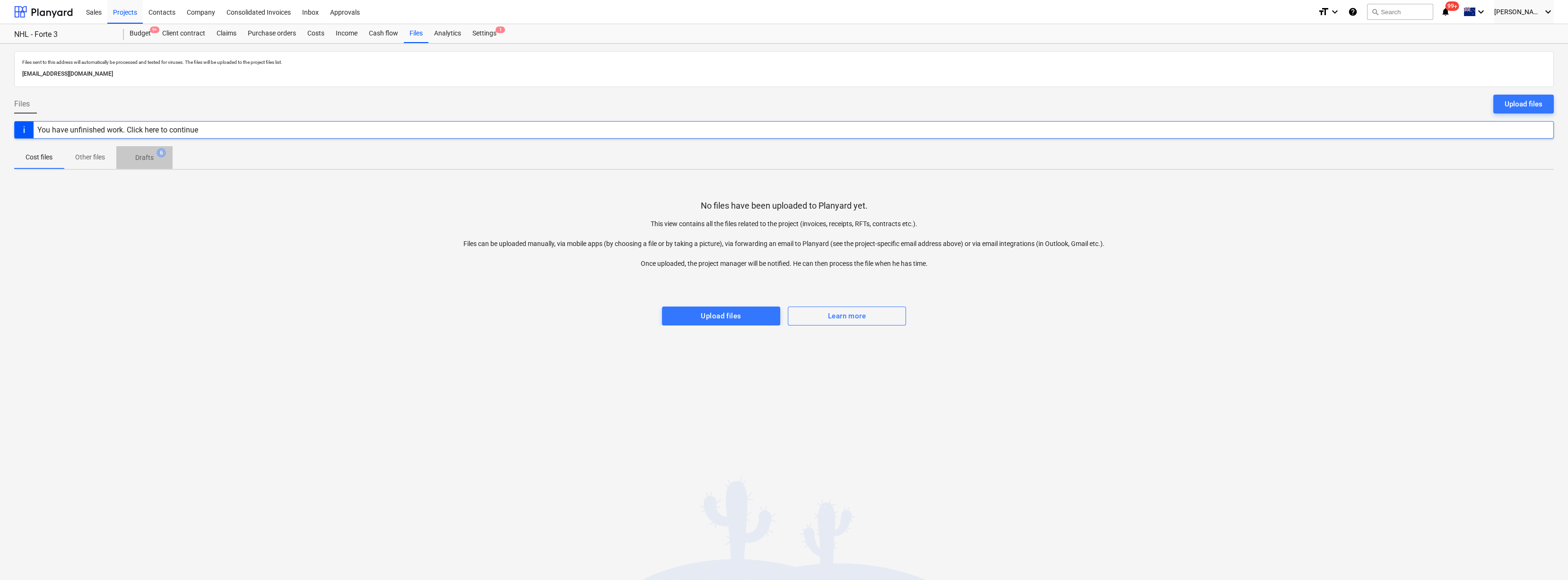
click at [136, 160] on p "Drafts" at bounding box center [144, 158] width 19 height 10
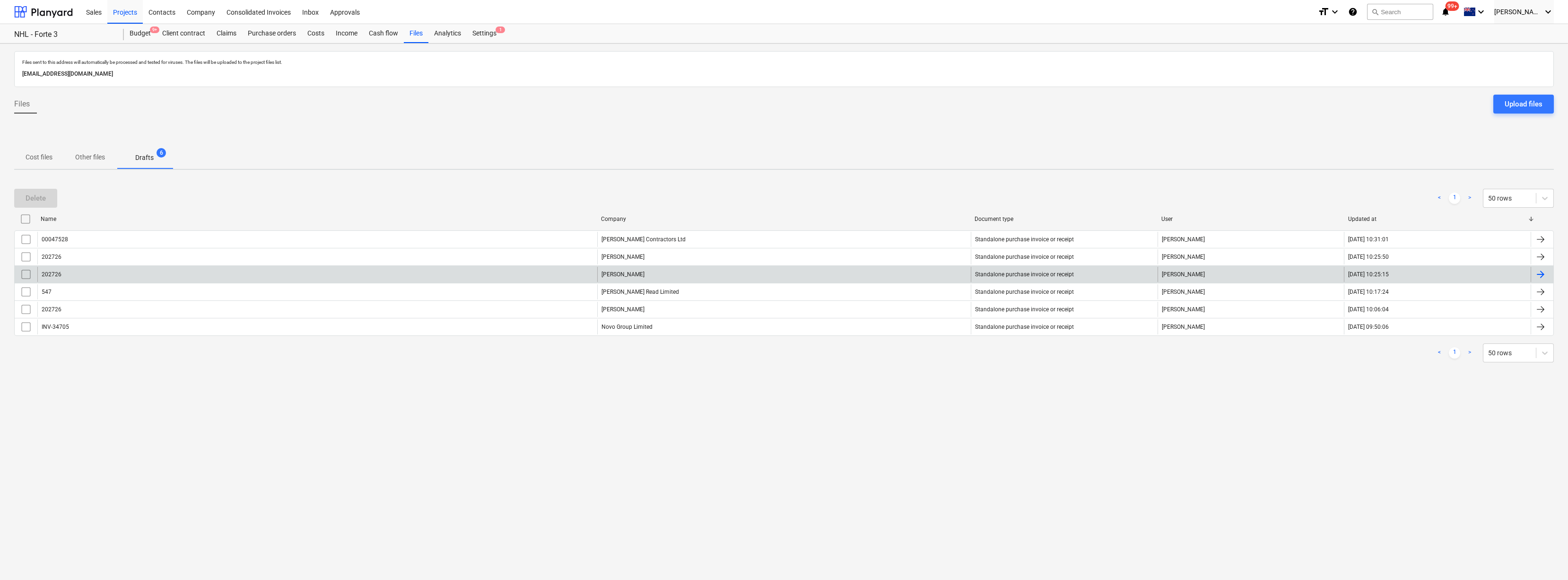
click at [47, 277] on div "202726" at bounding box center [317, 274] width 560 height 15
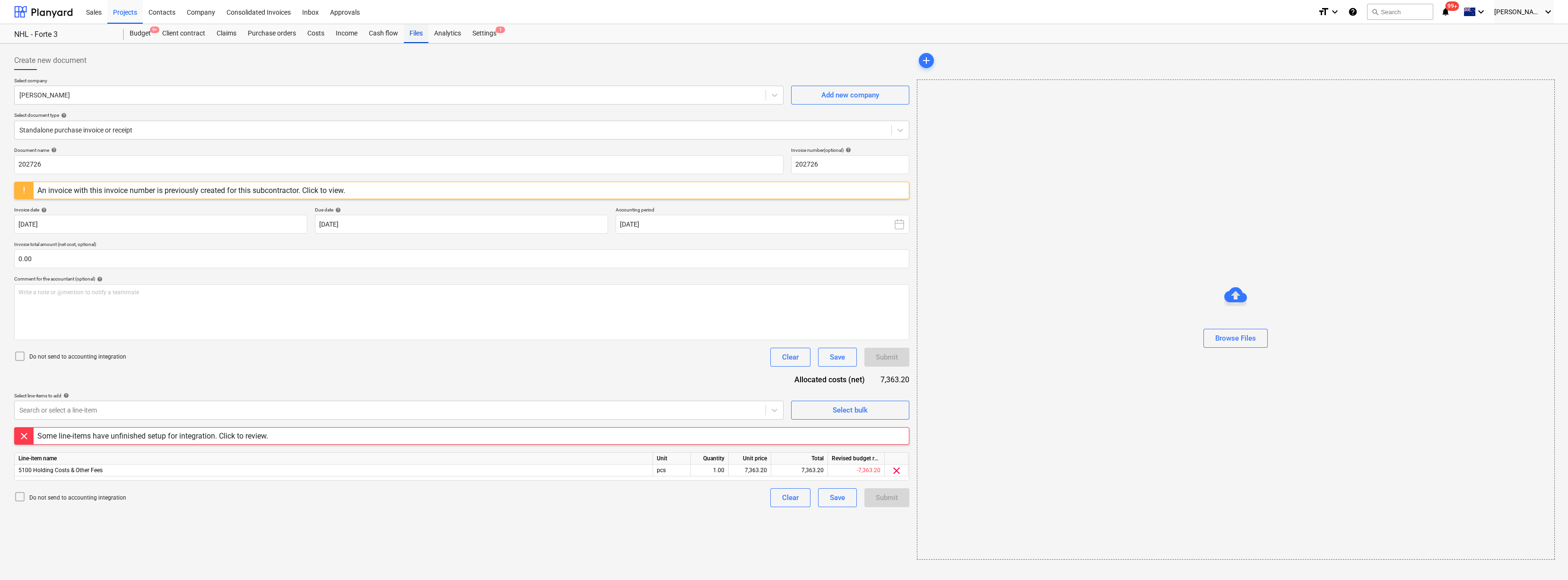
click at [416, 32] on div "Files" at bounding box center [416, 33] width 24 height 19
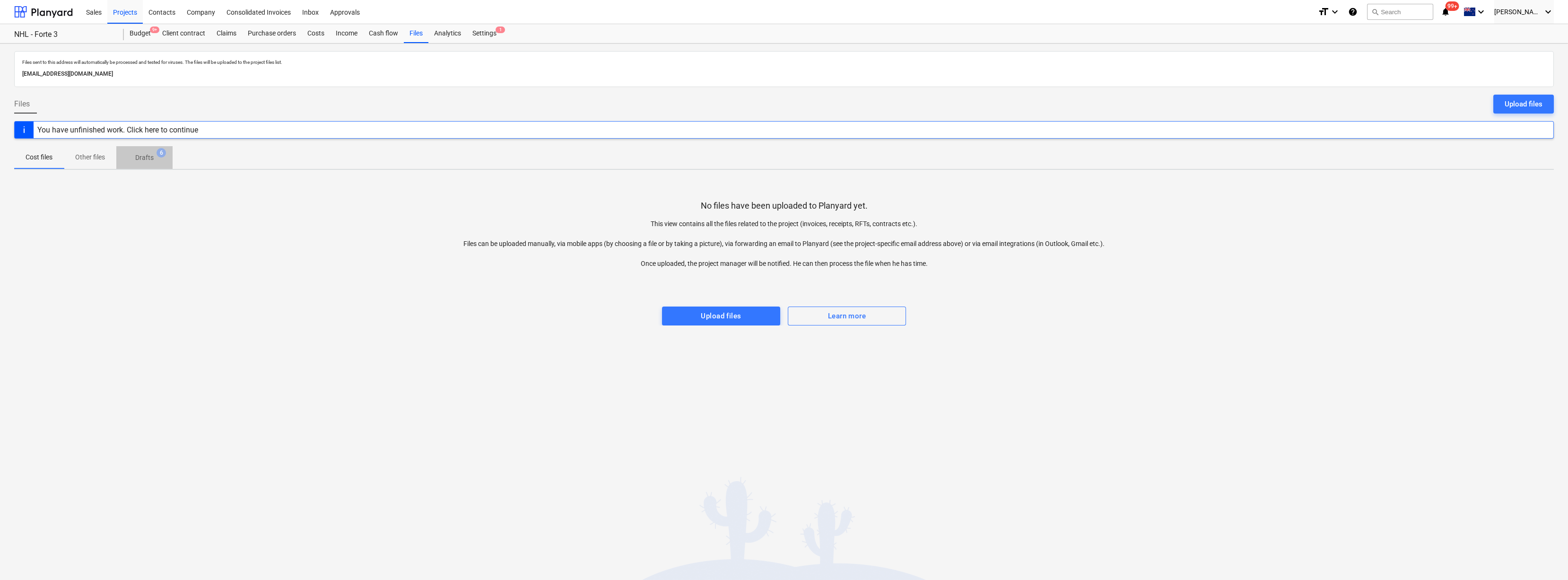
click at [155, 158] on span "Drafts 6" at bounding box center [144, 158] width 34 height 10
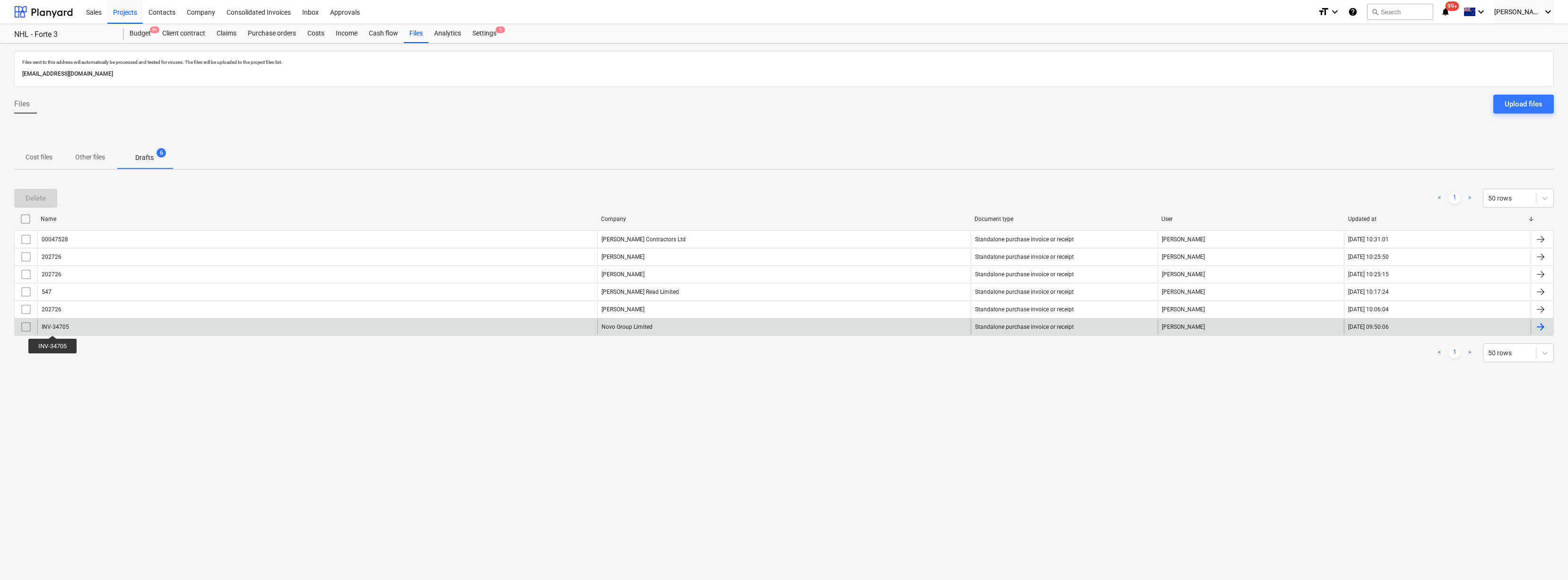
click at [52, 326] on div "INV-34705" at bounding box center [55, 326] width 27 height 7
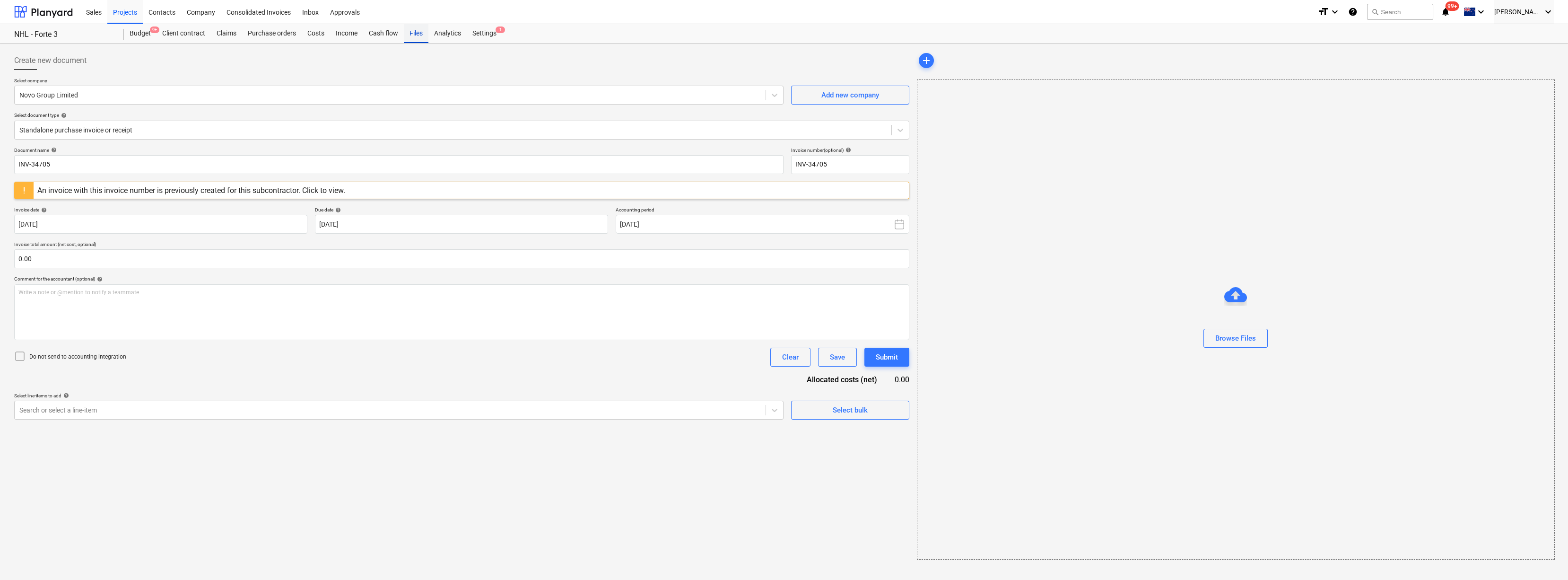
click at [416, 36] on div "Files" at bounding box center [416, 33] width 24 height 19
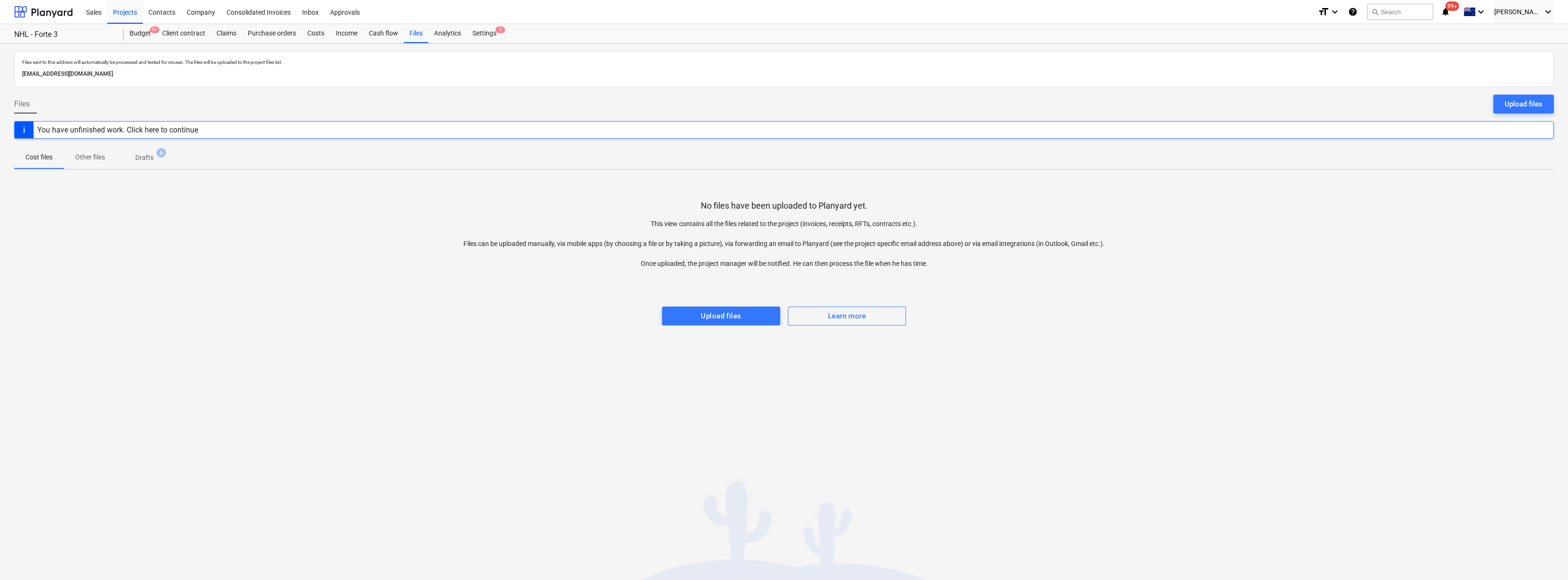
click at [148, 164] on span "Drafts 6" at bounding box center [144, 158] width 56 height 17
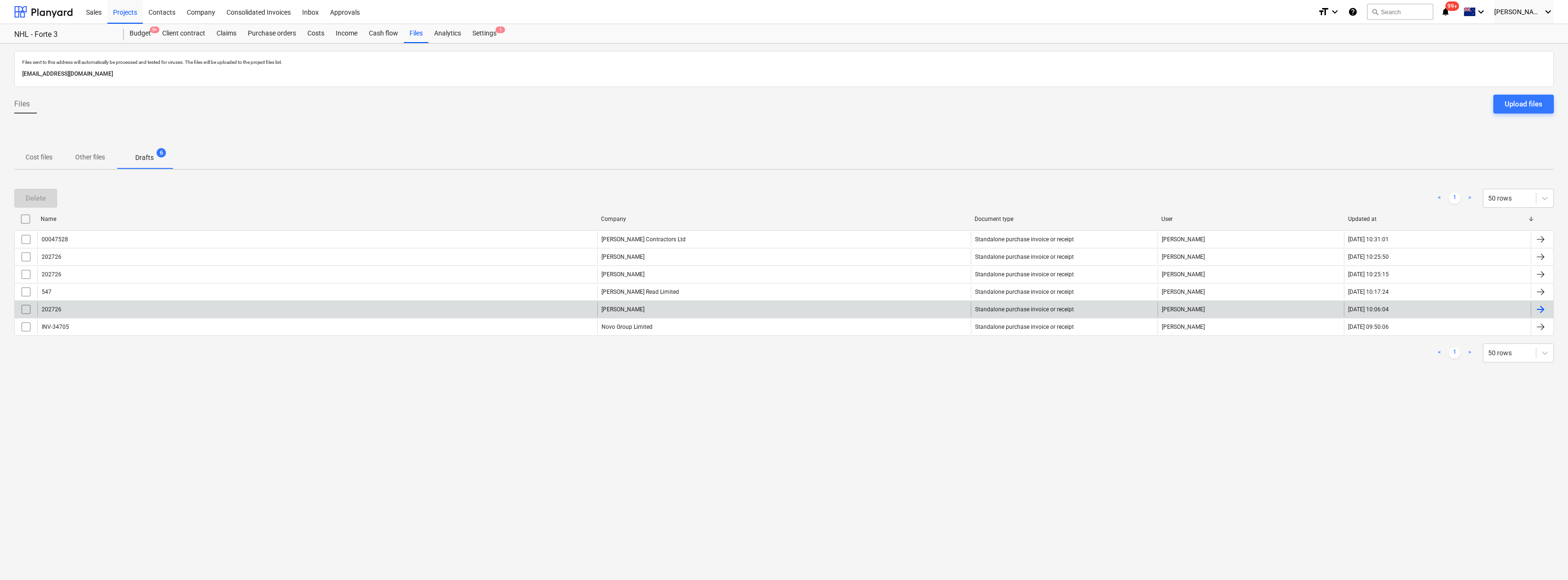
click at [52, 313] on div "202726" at bounding box center [317, 309] width 560 height 15
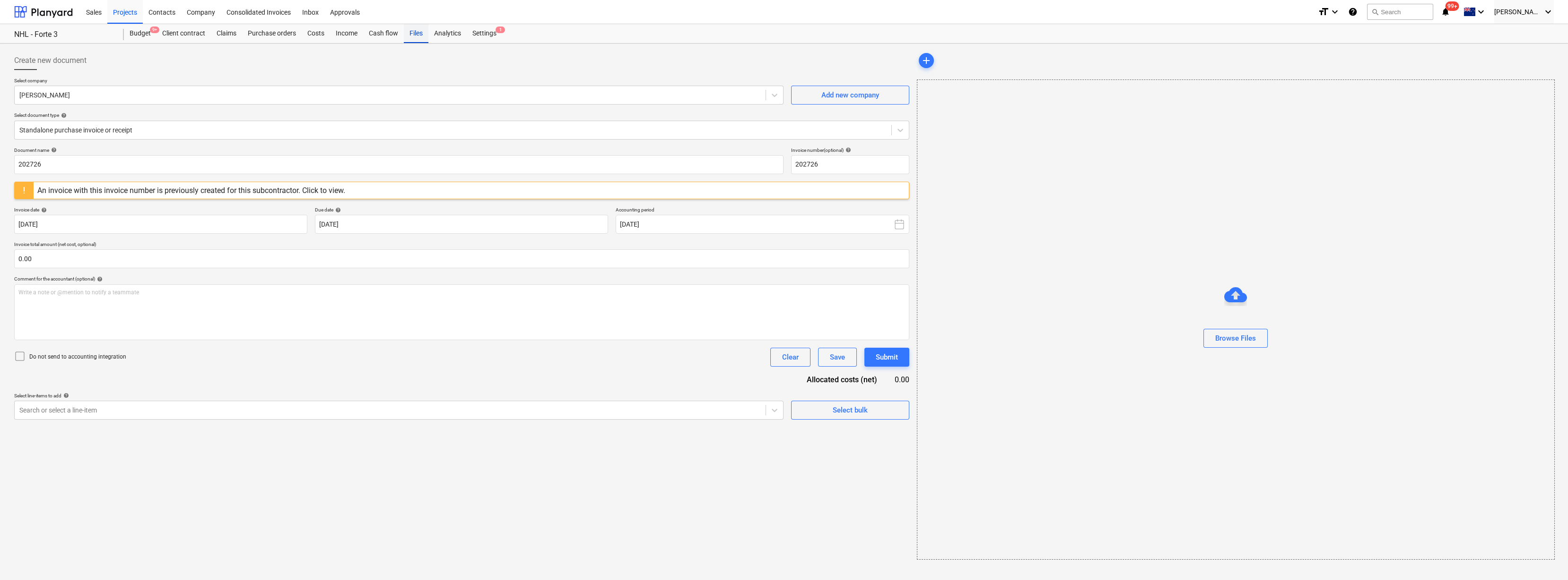
click at [420, 36] on div "Files" at bounding box center [416, 33] width 24 height 19
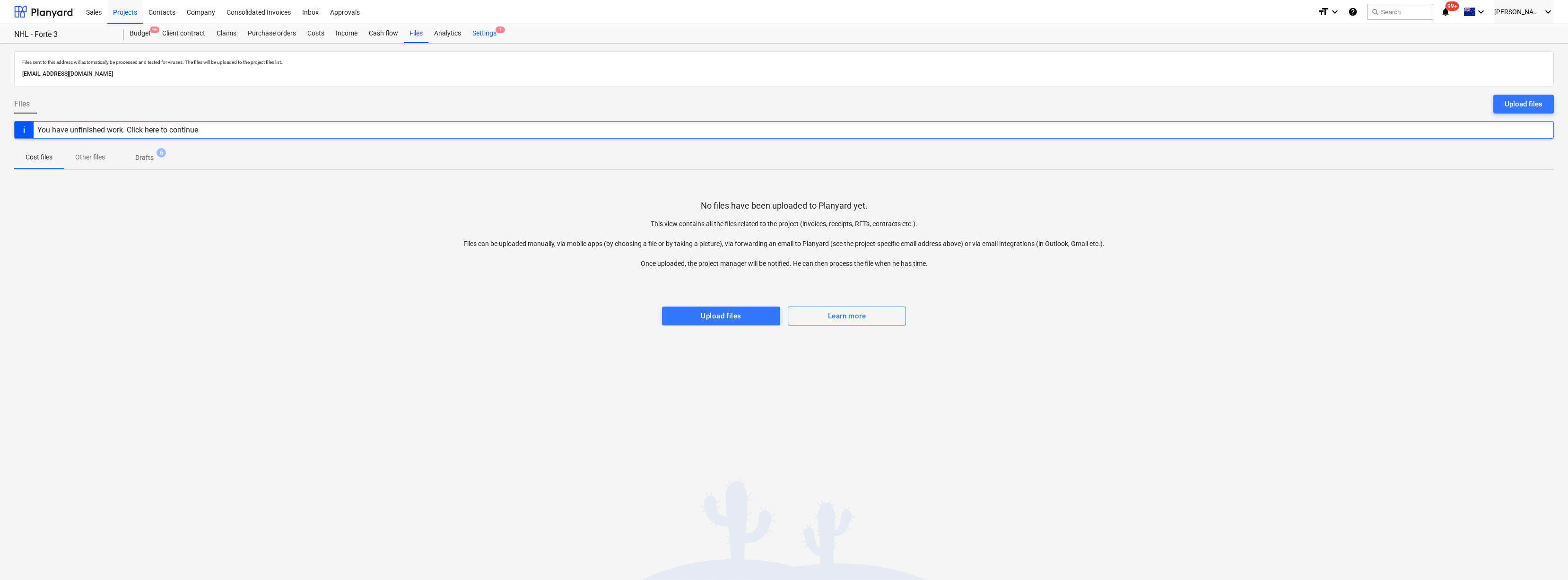
click at [481, 31] on div "Settings 1" at bounding box center [485, 33] width 36 height 19
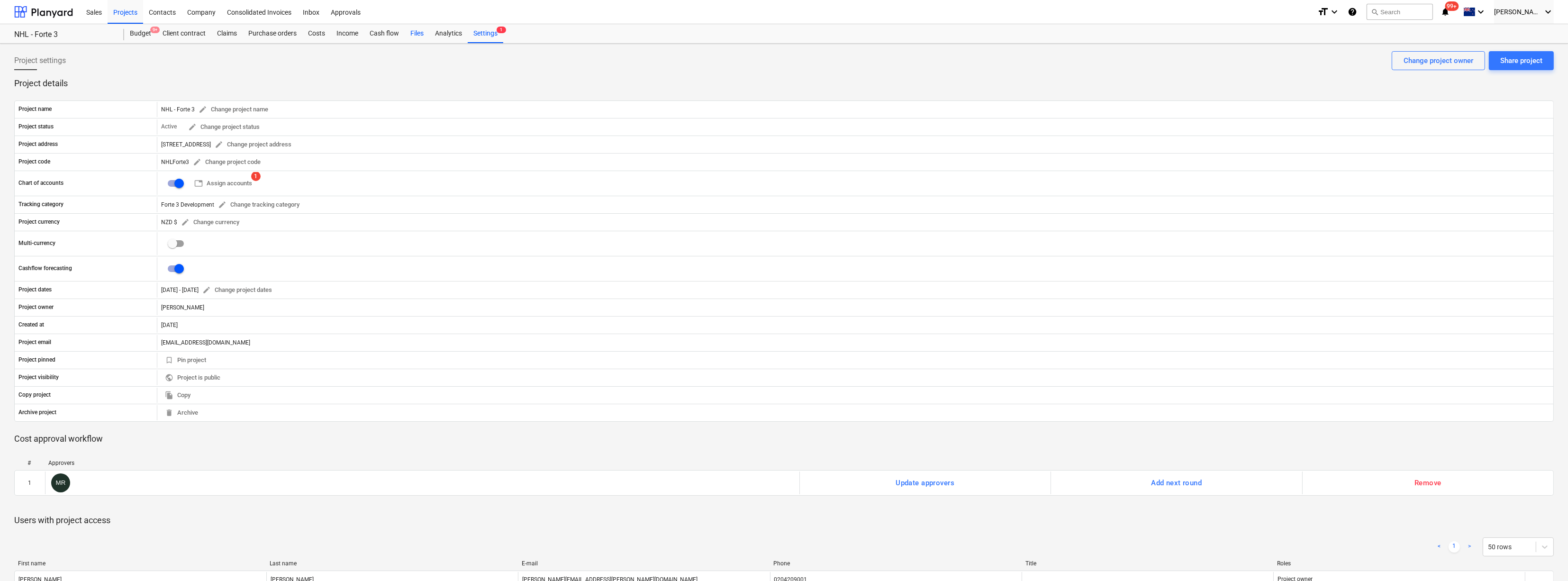
click at [419, 31] on div "Files" at bounding box center [417, 33] width 25 height 19
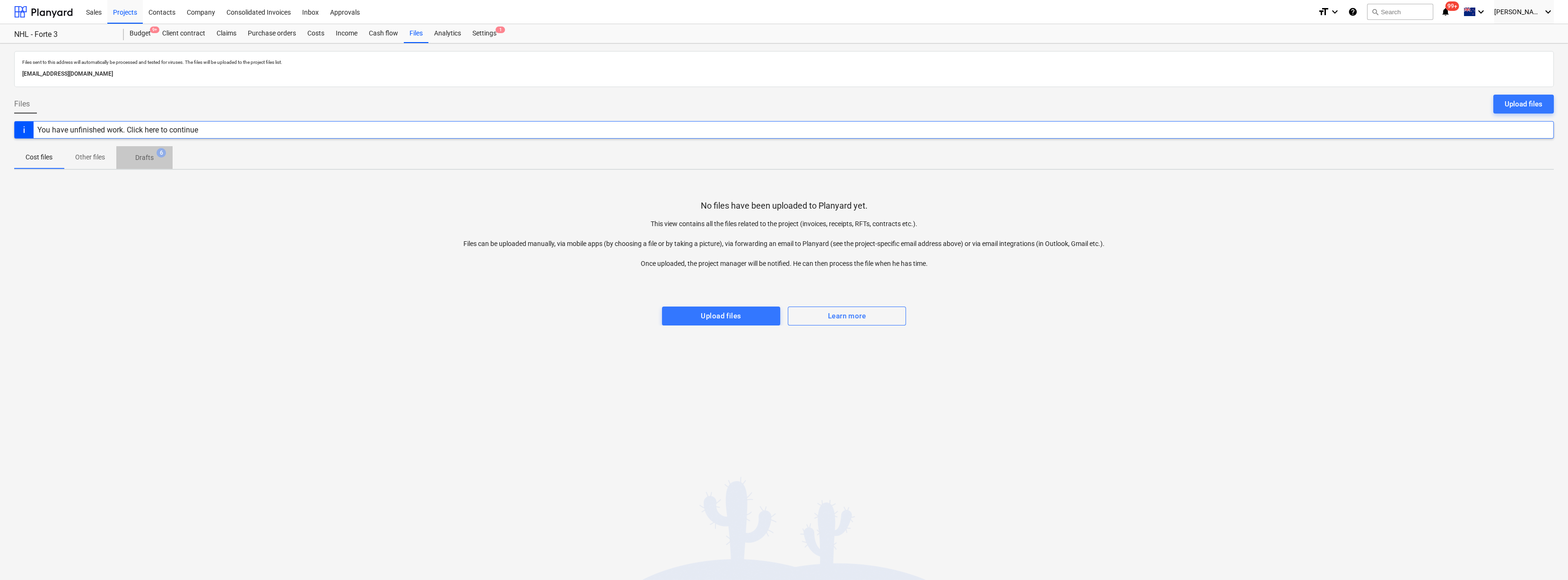
click at [138, 162] on p "Drafts" at bounding box center [144, 158] width 19 height 10
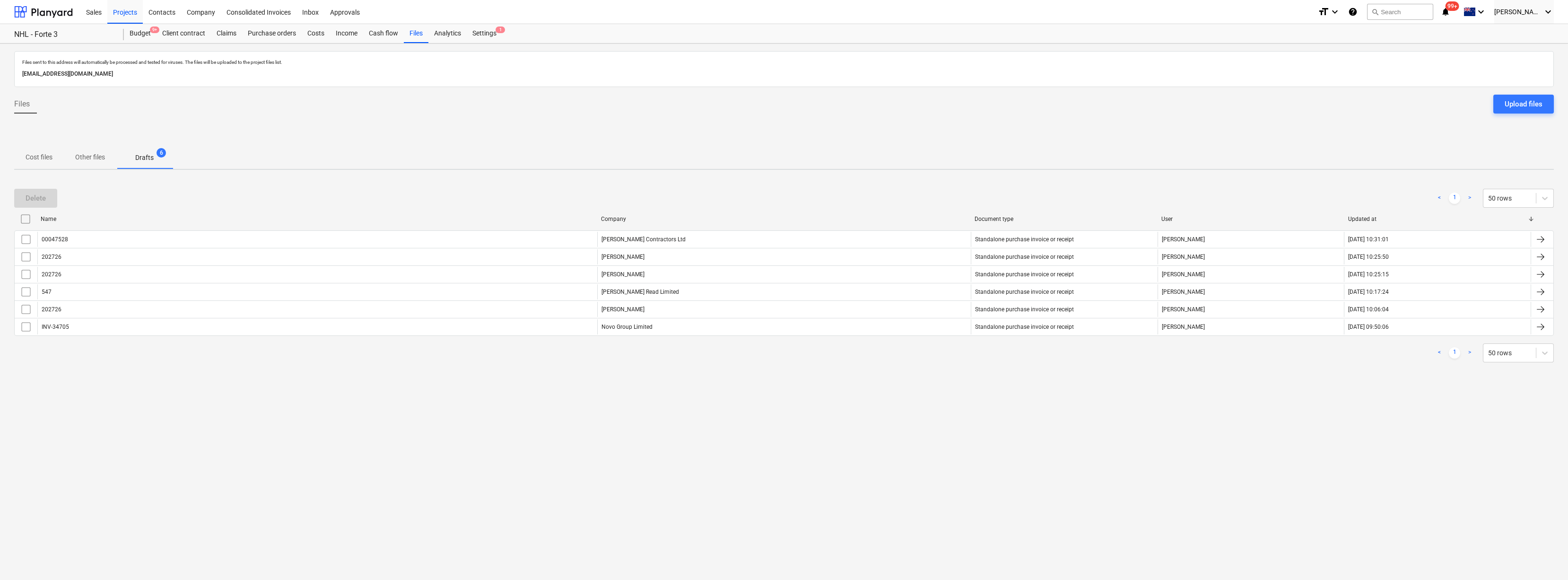
click at [26, 219] on input "checkbox" at bounding box center [25, 218] width 15 height 15
click at [38, 195] on div "Delete" at bounding box center [36, 198] width 21 height 13
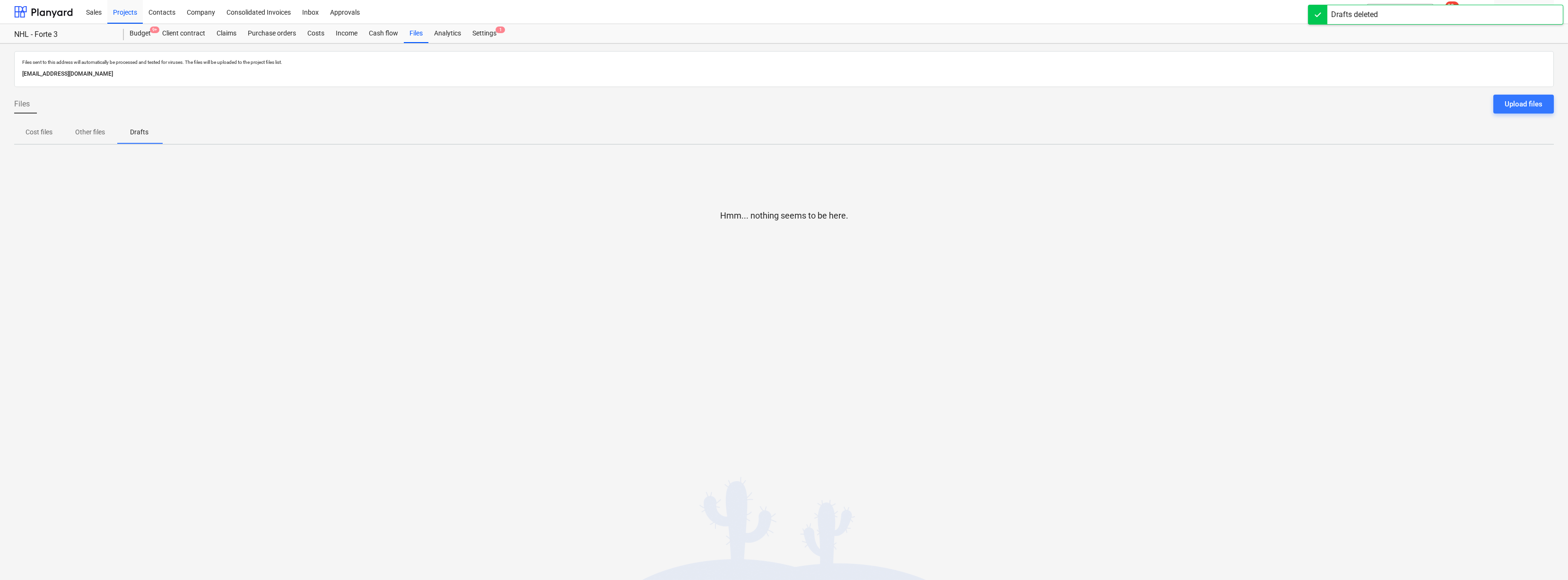
click at [664, 254] on div at bounding box center [783, 250] width 1540 height 19
drag, startPoint x: 815, startPoint y: 211, endPoint x: 769, endPoint y: 211, distance: 46.0
click at [769, 211] on p "Hmm... nothing seems to be here." at bounding box center [785, 215] width 128 height 11
drag, startPoint x: 769, startPoint y: 211, endPoint x: 760, endPoint y: 212, distance: 9.1
click at [760, 212] on p "Hmm... nothing seems to be here." at bounding box center [785, 215] width 128 height 11
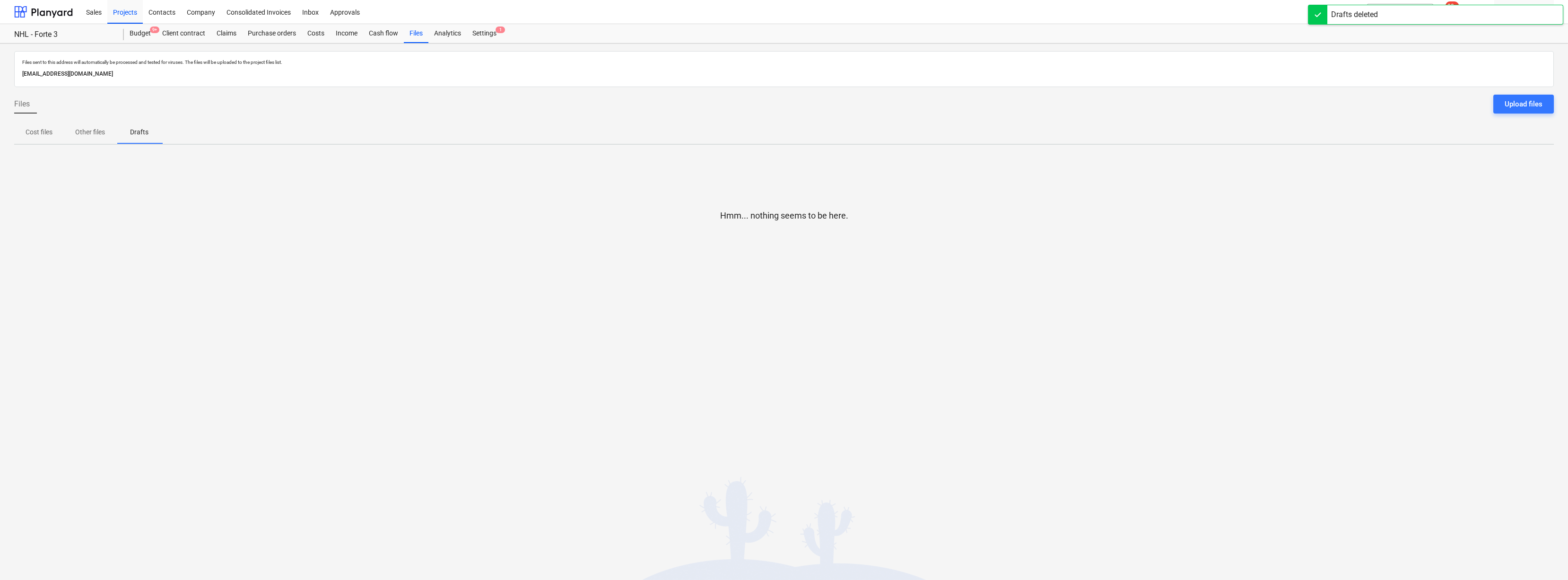
click at [514, 224] on div at bounding box center [783, 230] width 1540 height 19
click at [317, 36] on div "Costs" at bounding box center [316, 33] width 28 height 19
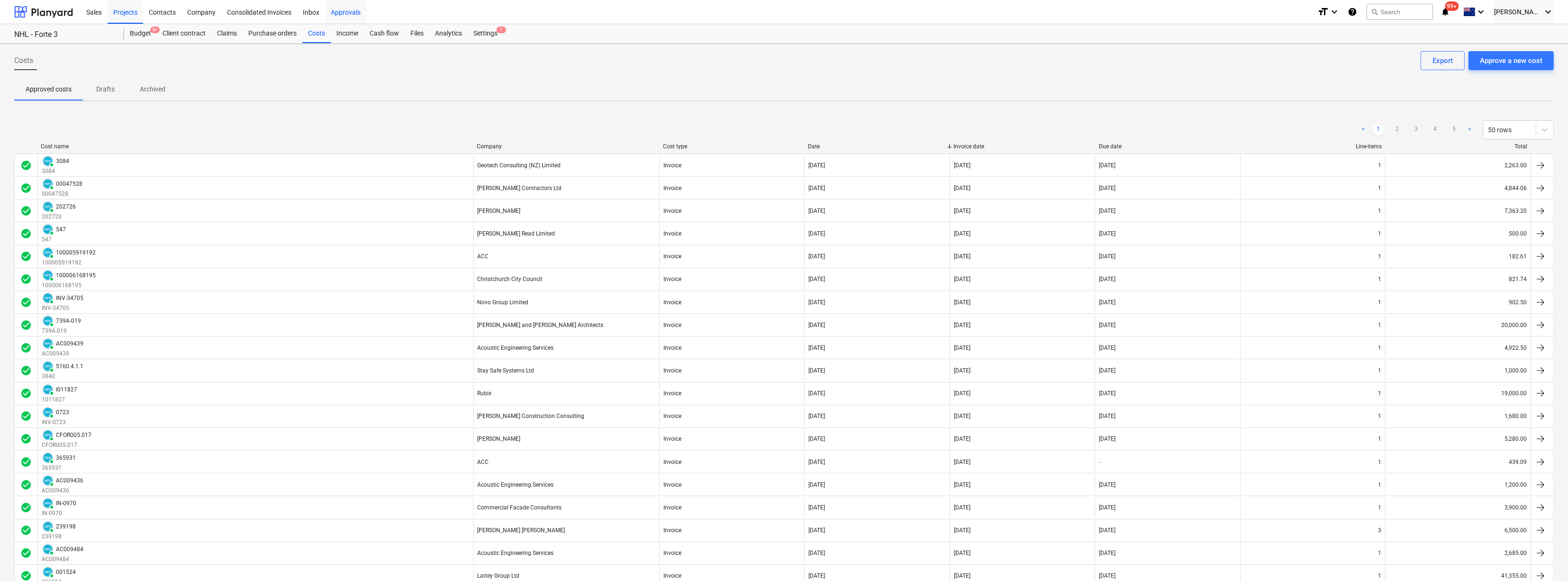
click at [352, 12] on div "Approvals" at bounding box center [346, 11] width 41 height 24
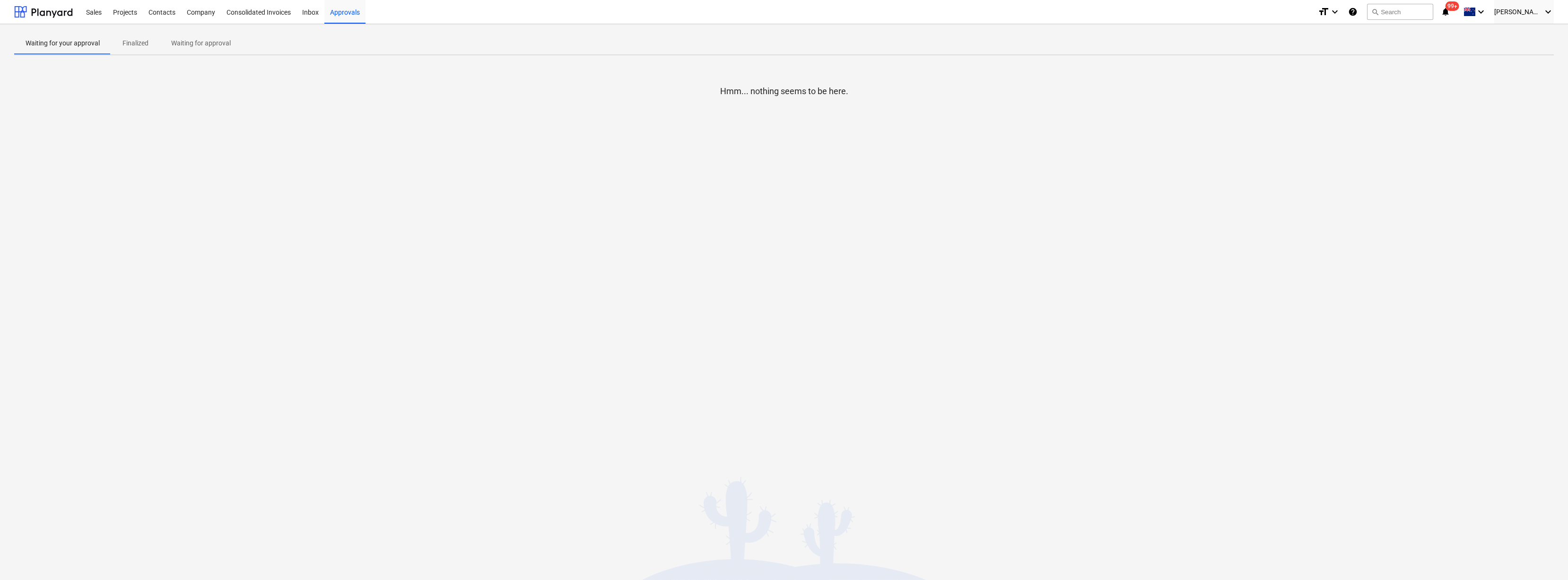
click at [136, 42] on p "Finalized" at bounding box center [135, 43] width 26 height 10
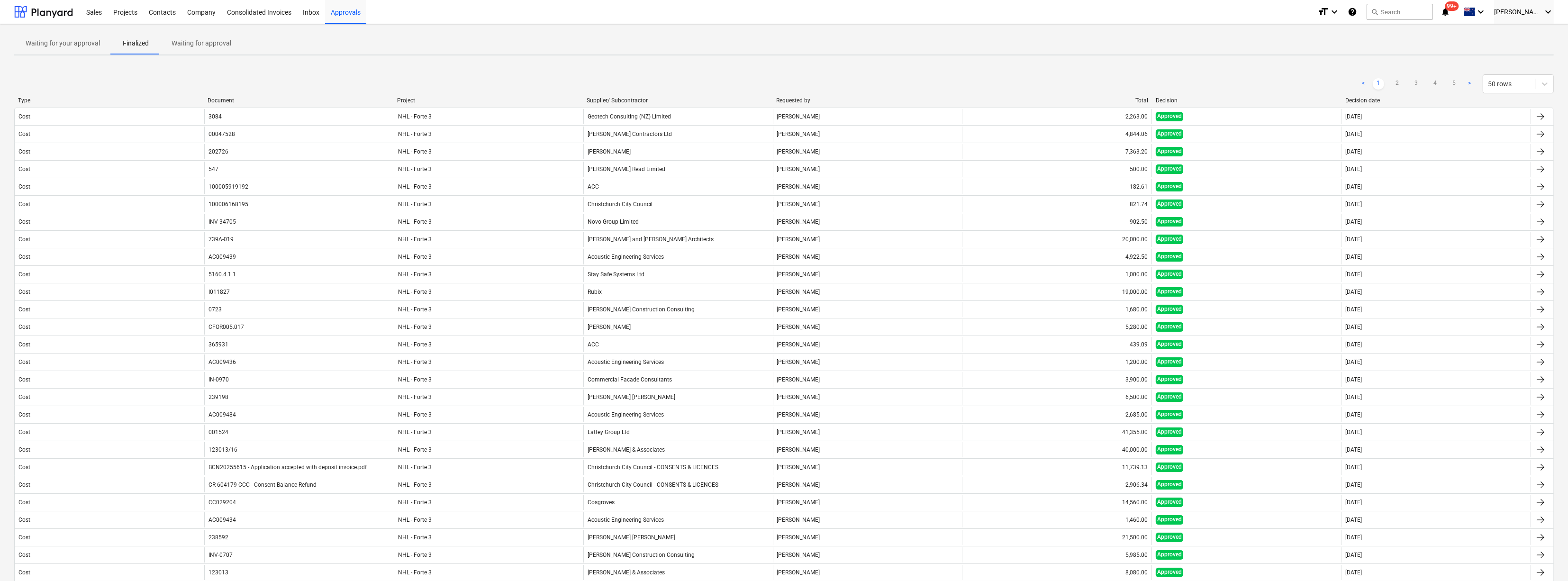
click at [493, 54] on div "Waiting for your approval Finalized Waiting for approval" at bounding box center [784, 43] width 1539 height 23
click at [457, 77] on div "< 1 2 3 4 5 > 50 rows" at bounding box center [784, 84] width 1539 height 19
click at [210, 16] on div "Company" at bounding box center [202, 11] width 40 height 24
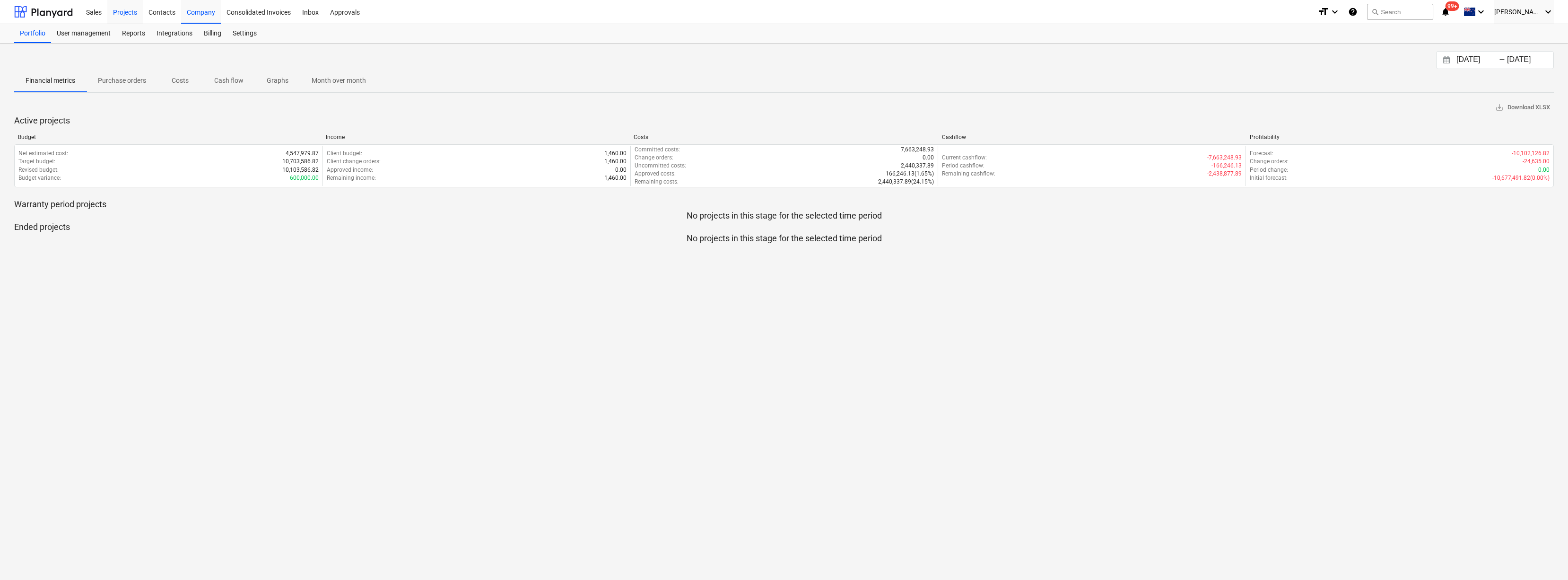
click at [133, 15] on div "Projects" at bounding box center [125, 11] width 36 height 24
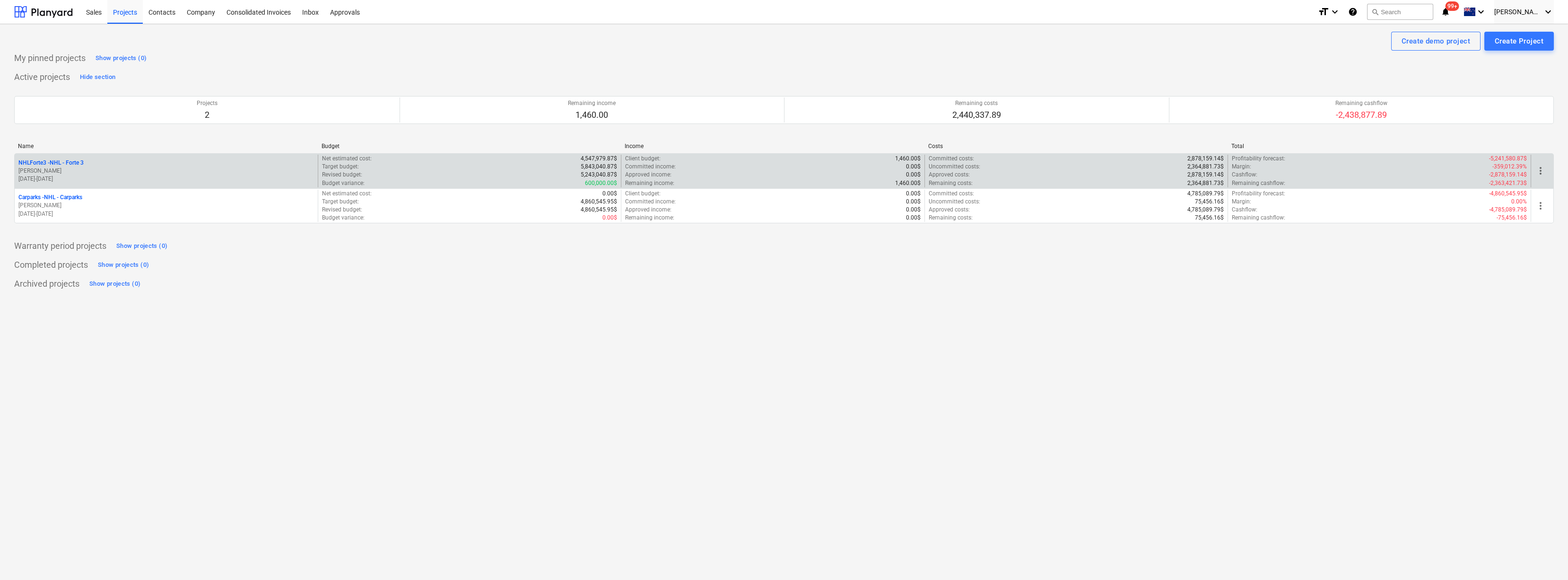
click at [70, 162] on p "NHLForte3 - NHL - Forte 3" at bounding box center [51, 163] width 66 height 8
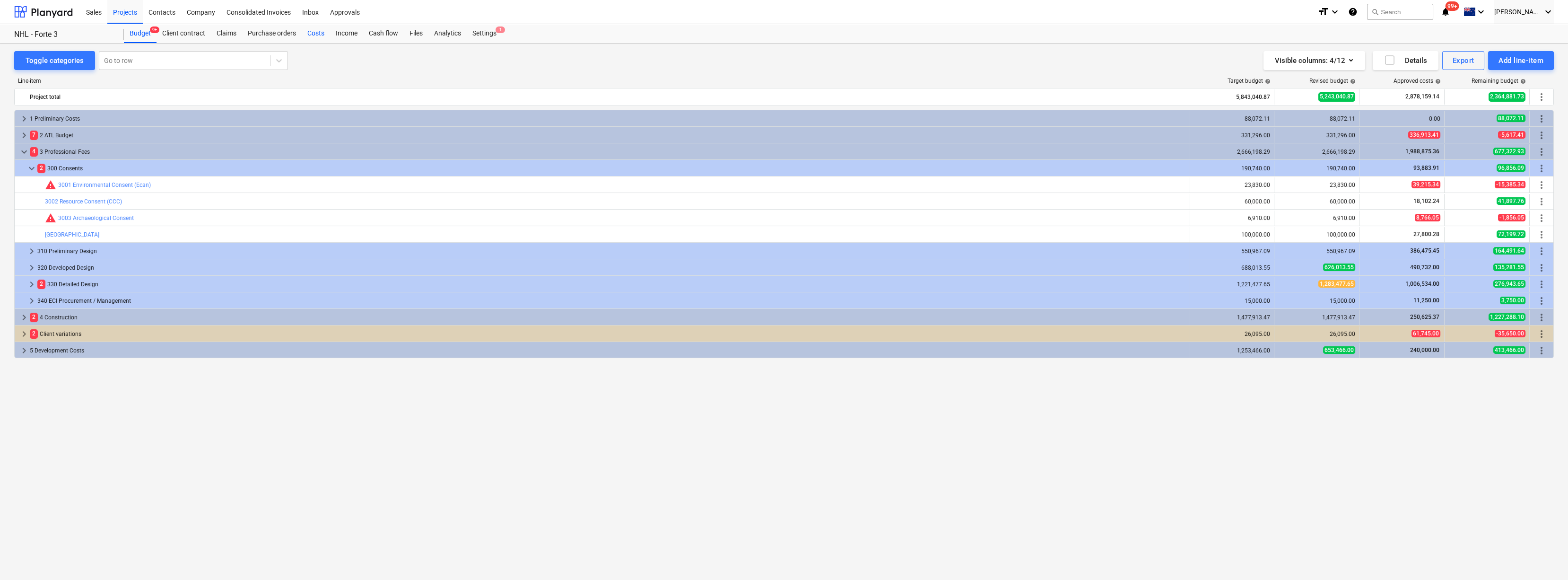
click at [318, 30] on div "Costs" at bounding box center [316, 33] width 28 height 19
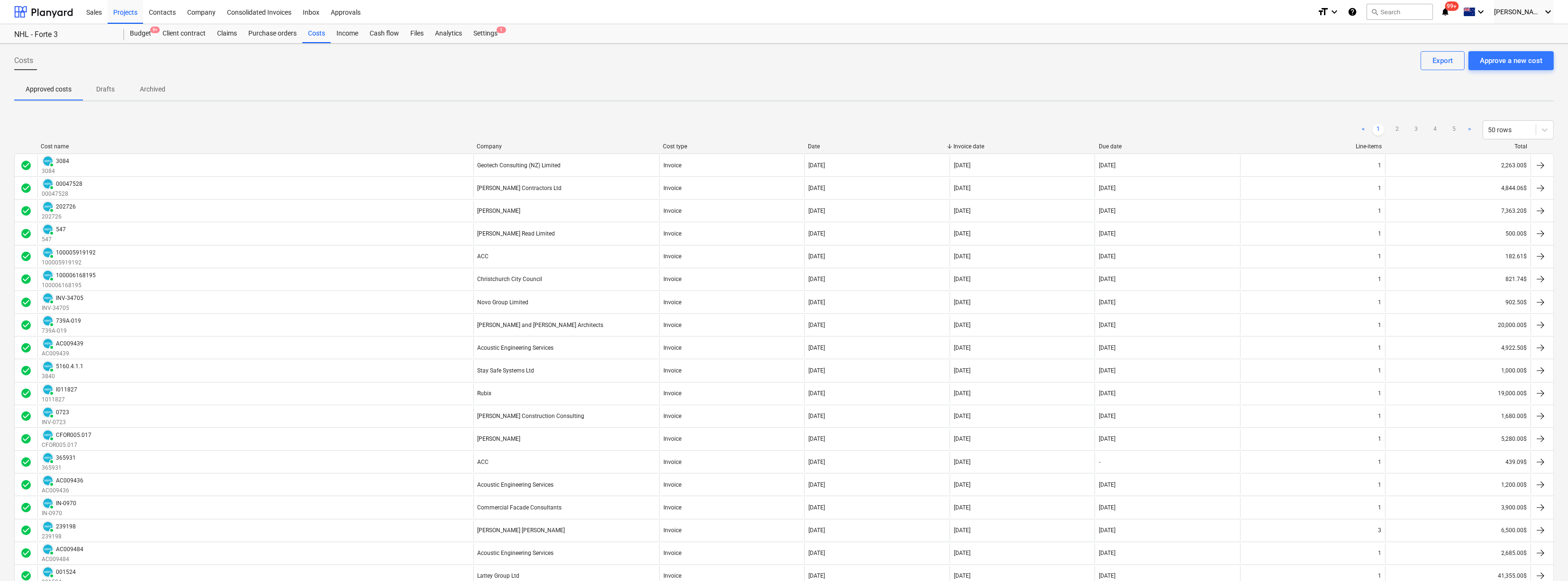
click at [1371, 67] on div "Costs Approve a new cost Export" at bounding box center [784, 64] width 1539 height 27
click at [1433, 63] on div "Export" at bounding box center [1443, 60] width 21 height 13
click at [309, 89] on div "Approved costs Drafts Archived" at bounding box center [784, 89] width 1539 height 23
click at [206, 10] on div "Company" at bounding box center [202, 11] width 40 height 24
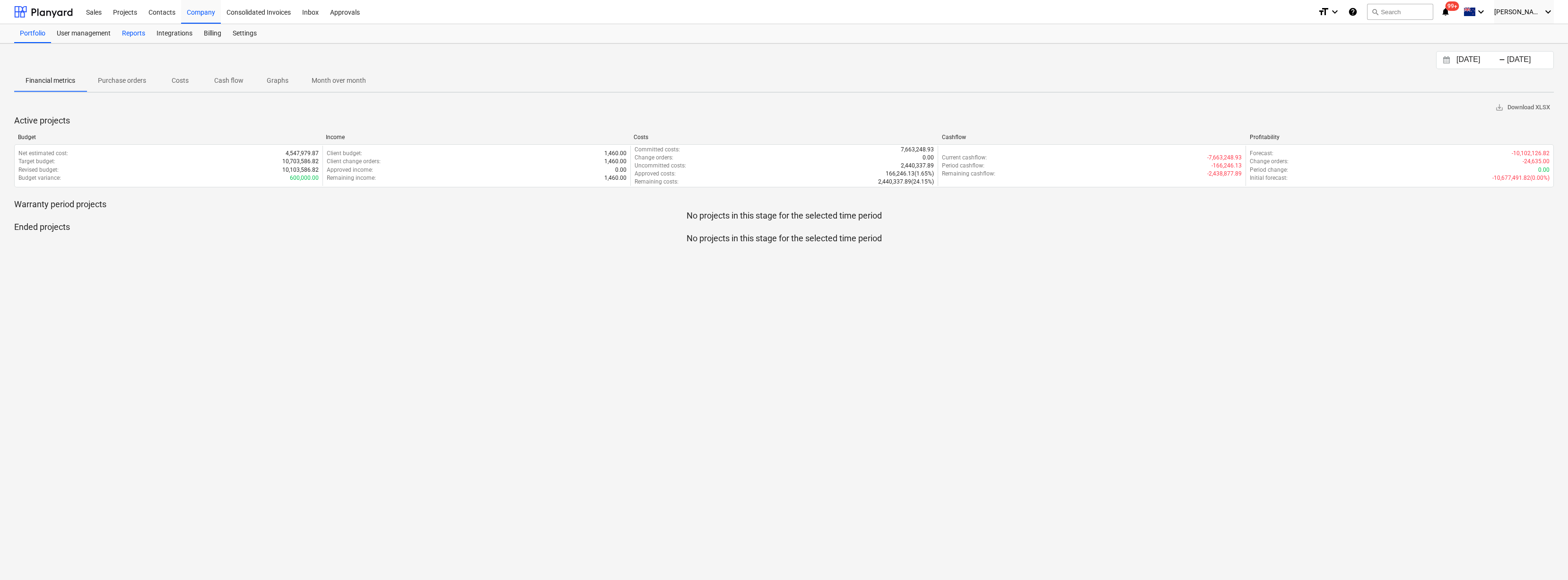
click at [134, 36] on div "Reports" at bounding box center [134, 33] width 34 height 19
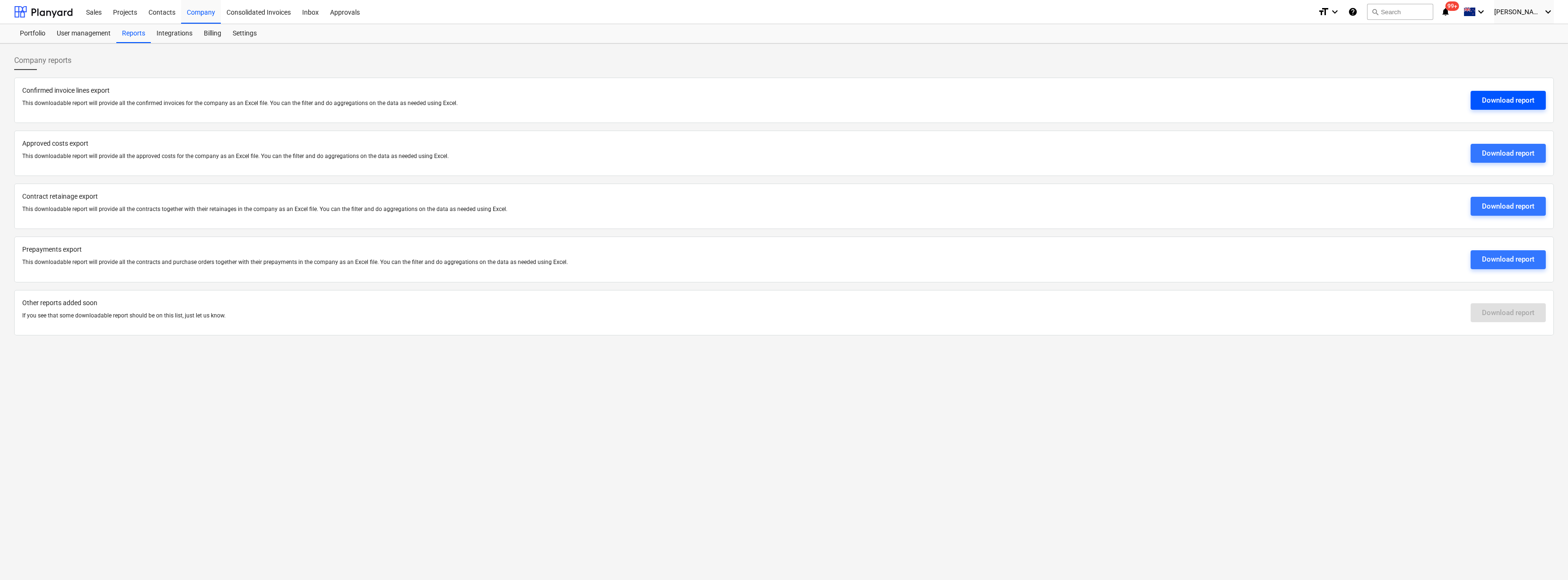
click at [1491, 101] on div "Download report" at bounding box center [1508, 100] width 52 height 13
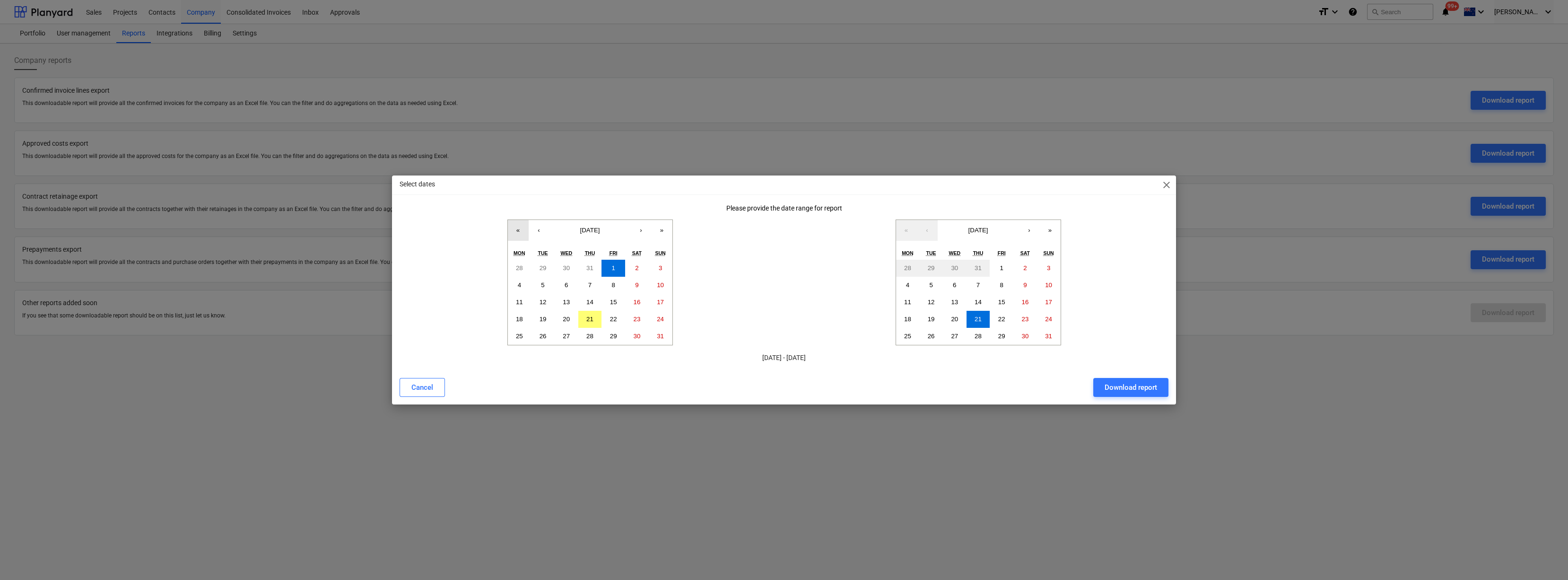
click at [514, 231] on button "«" at bounding box center [518, 230] width 21 height 21
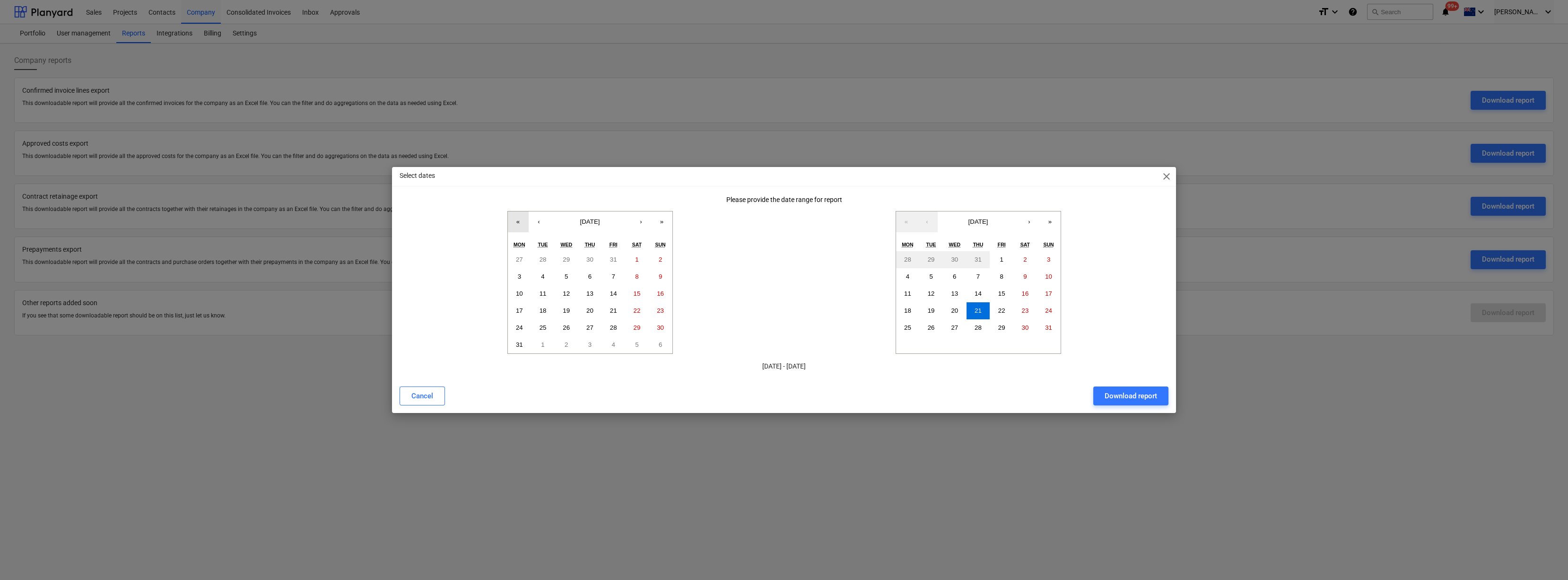
click at [514, 231] on button "«" at bounding box center [518, 221] width 21 height 21
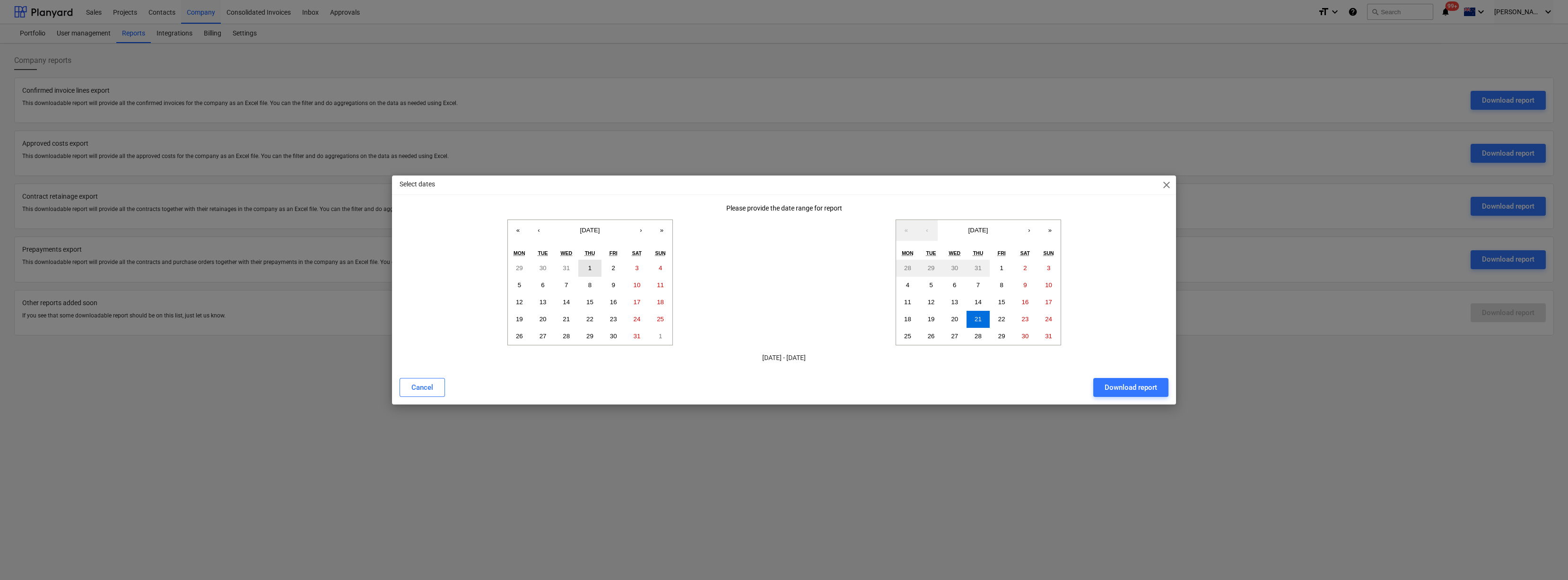
click at [587, 267] on button "1" at bounding box center [590, 268] width 24 height 17
click at [977, 322] on abbr "21" at bounding box center [978, 318] width 7 height 7
click at [1121, 387] on div "Download report" at bounding box center [1130, 387] width 52 height 13
